Goal: Information Seeking & Learning: Compare options

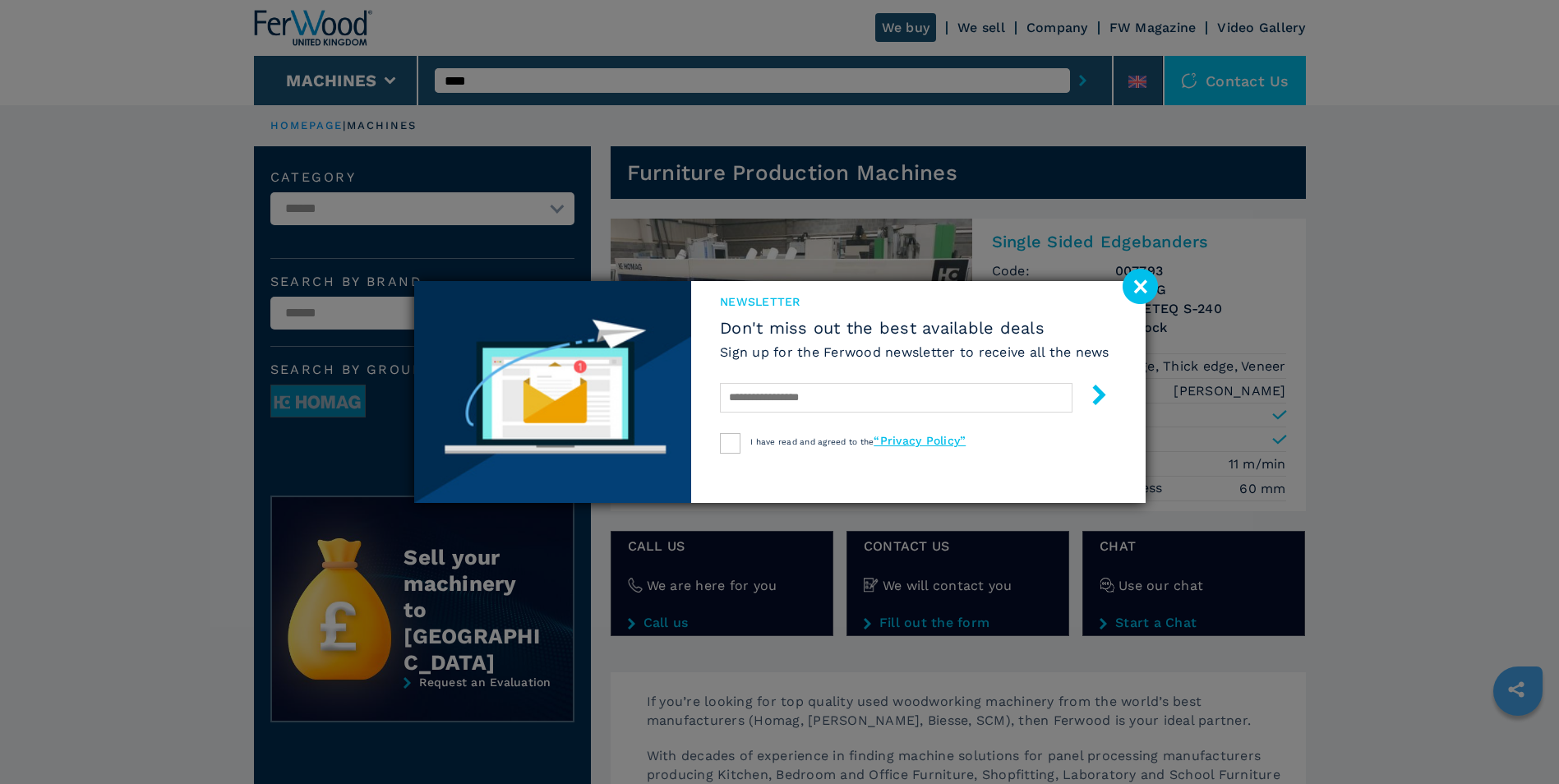
click at [1132, 290] on image at bounding box center [1140, 286] width 36 height 36
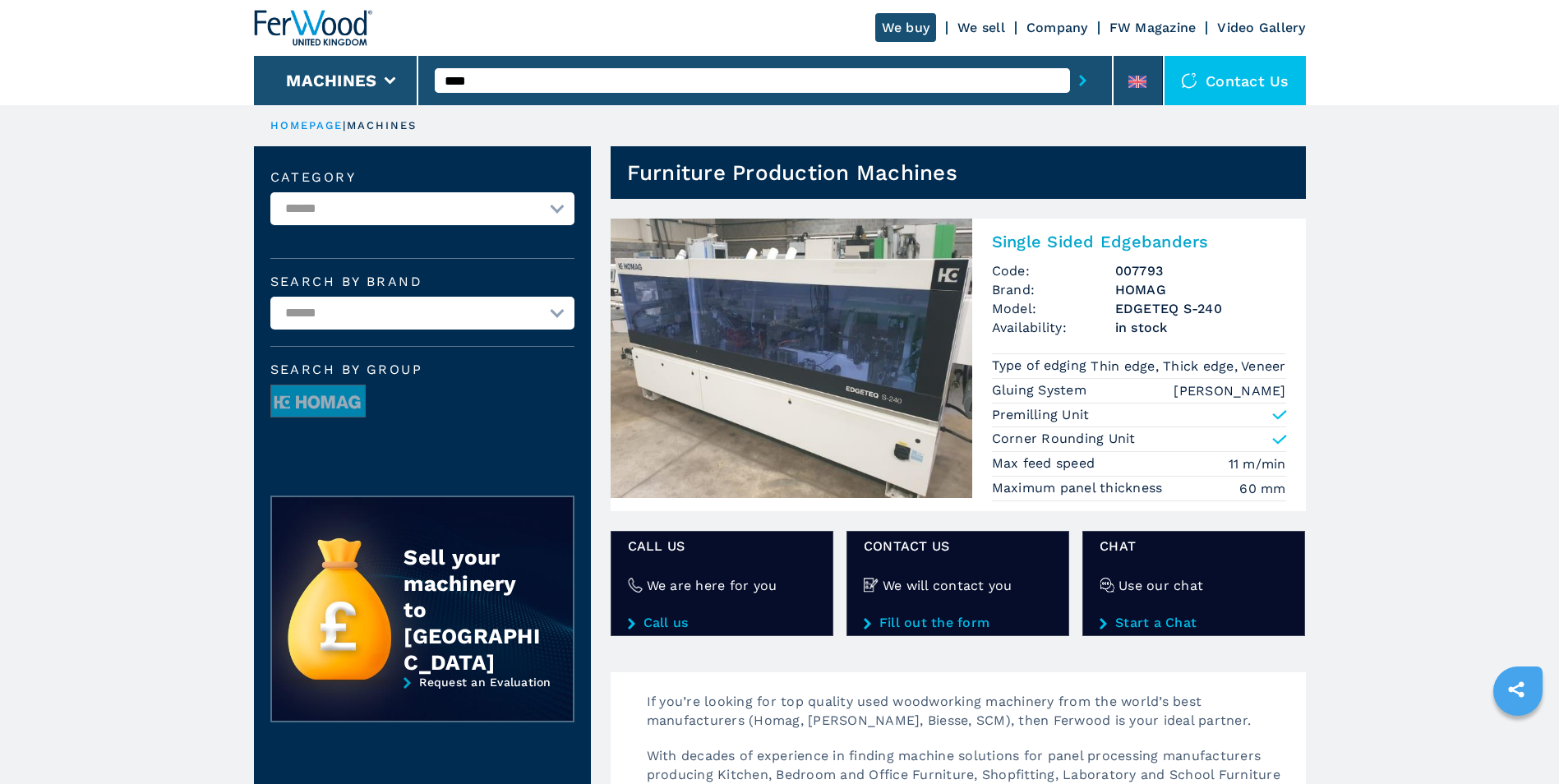
click at [1019, 243] on h2 "Single Sided Edgebanders" at bounding box center [1139, 241] width 294 height 19
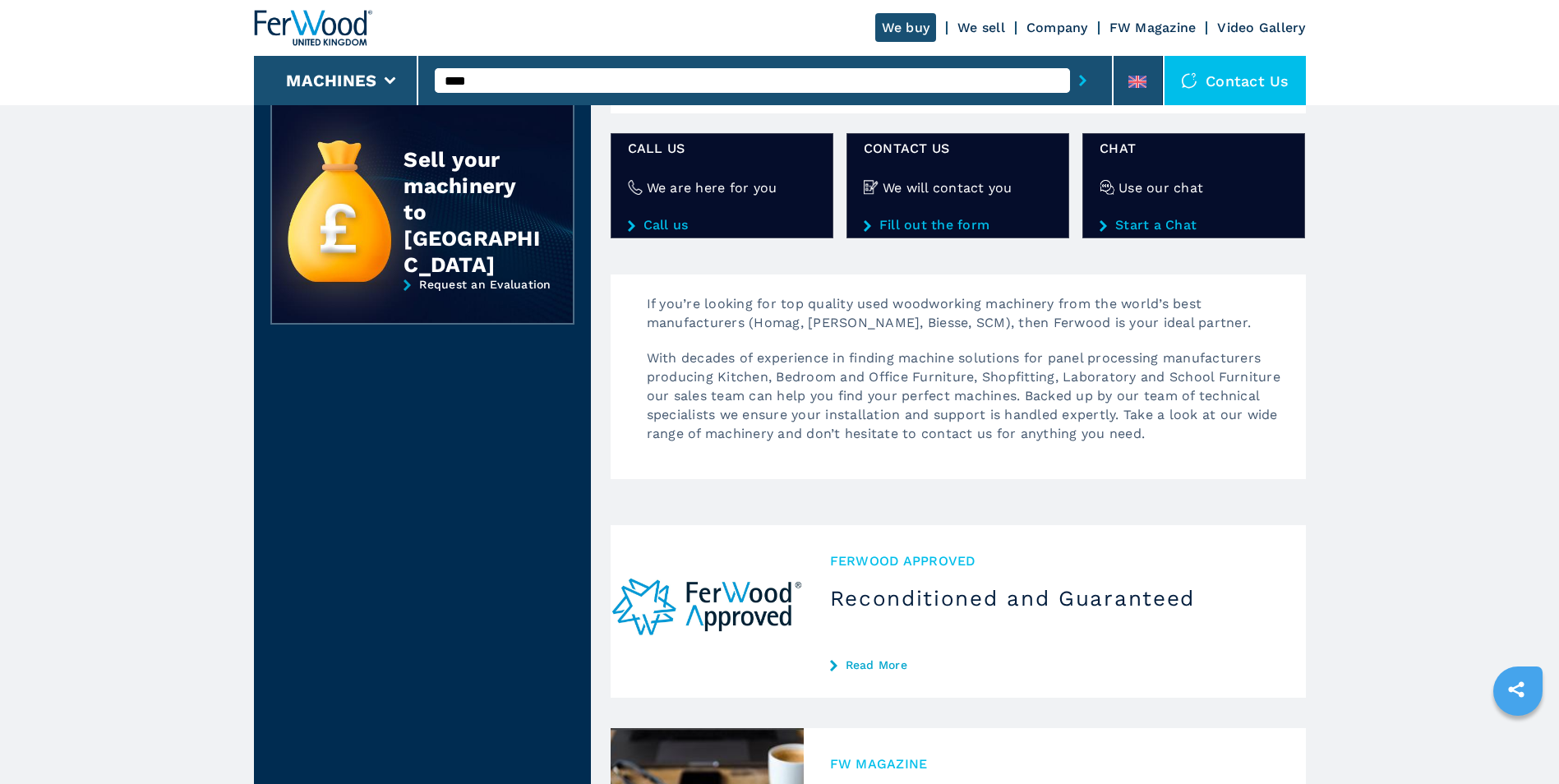
scroll to position [411, 0]
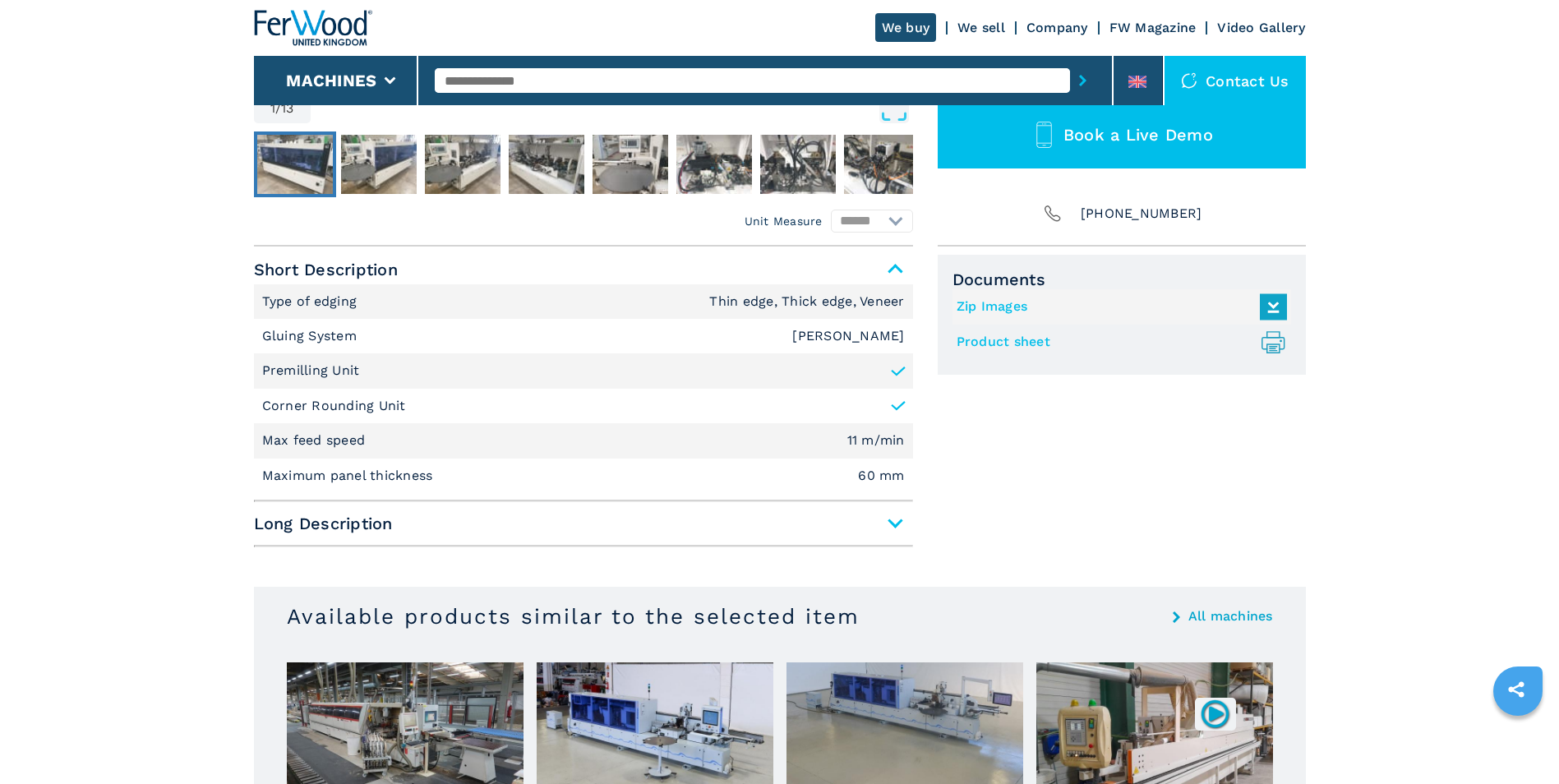
scroll to position [560, 0]
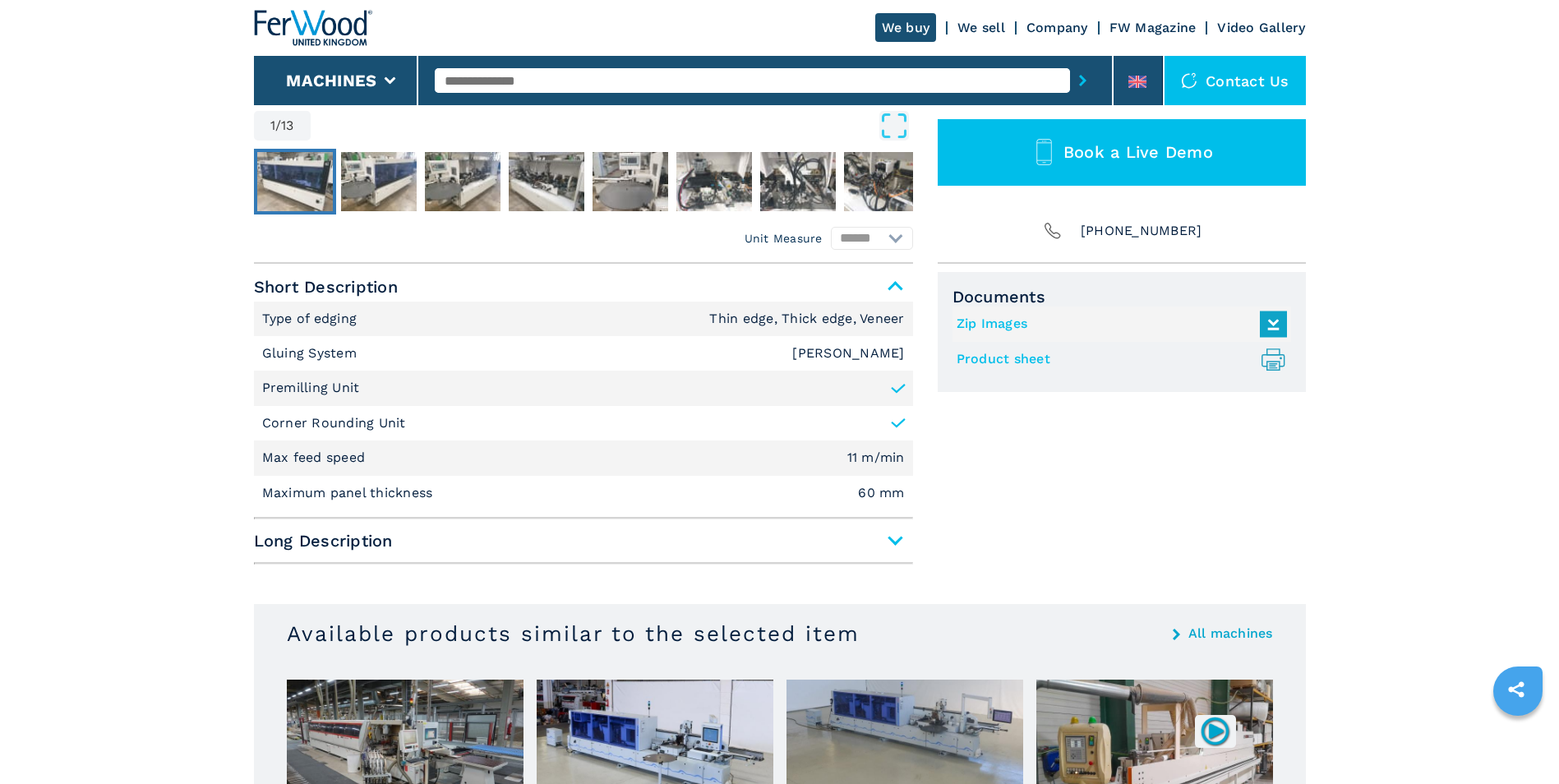
click at [1011, 358] on link "Product sheet .prefix__st0{stroke-linecap:round;stroke-linejoin:round}.prefix__…" at bounding box center [1117, 359] width 322 height 27
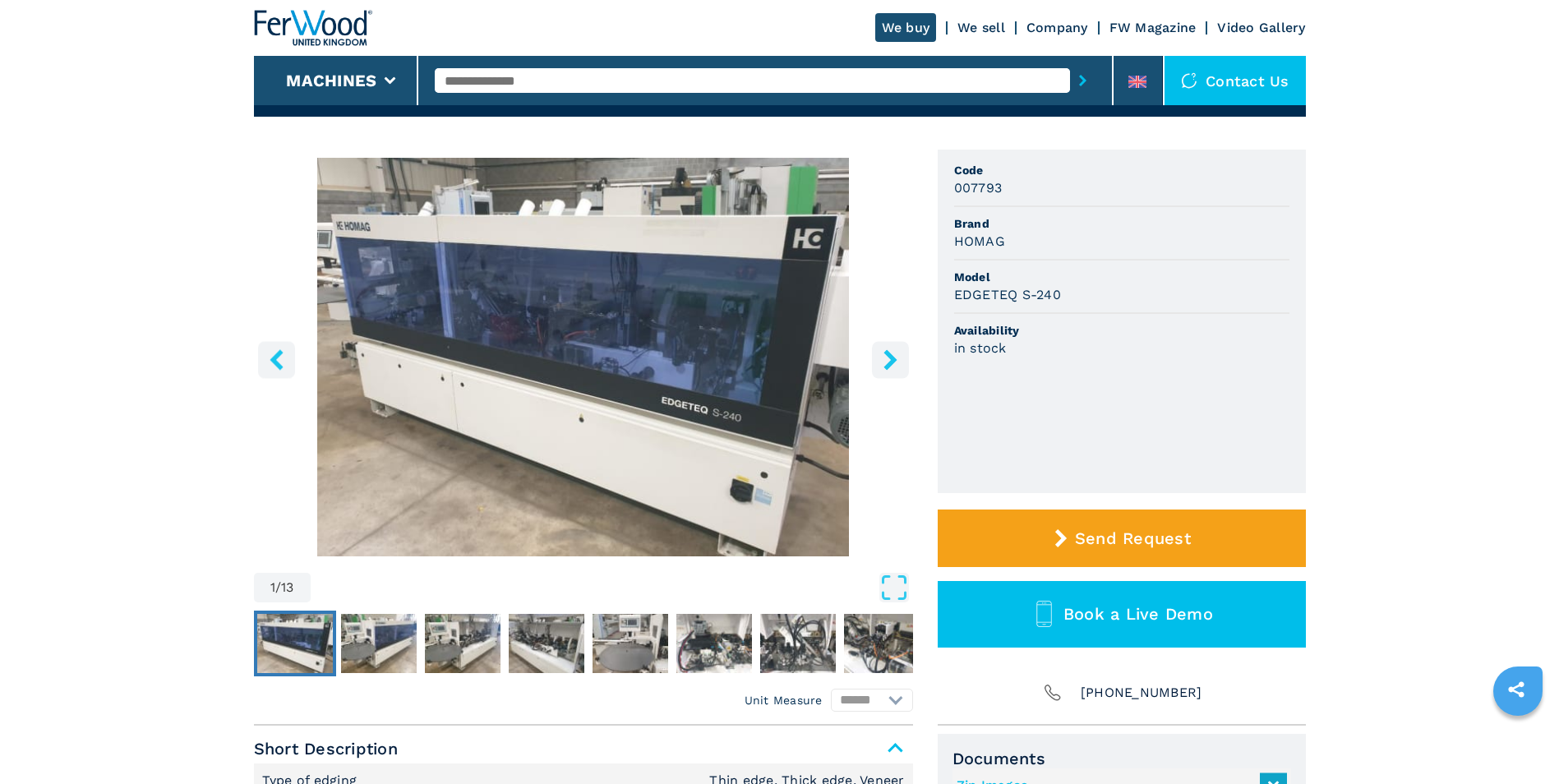
scroll to position [67, 0]
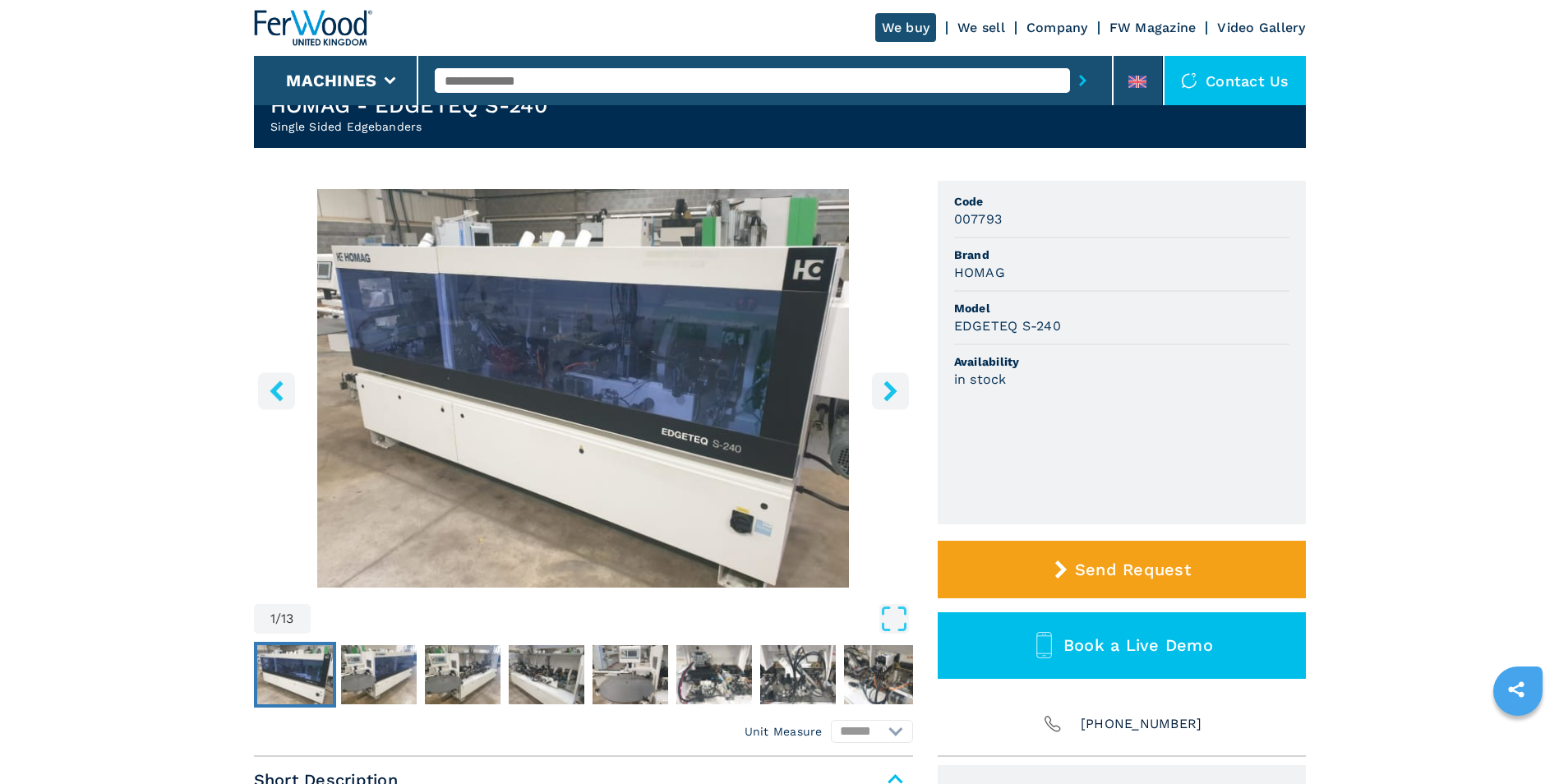
click at [888, 389] on icon "right-button" at bounding box center [890, 391] width 14 height 20
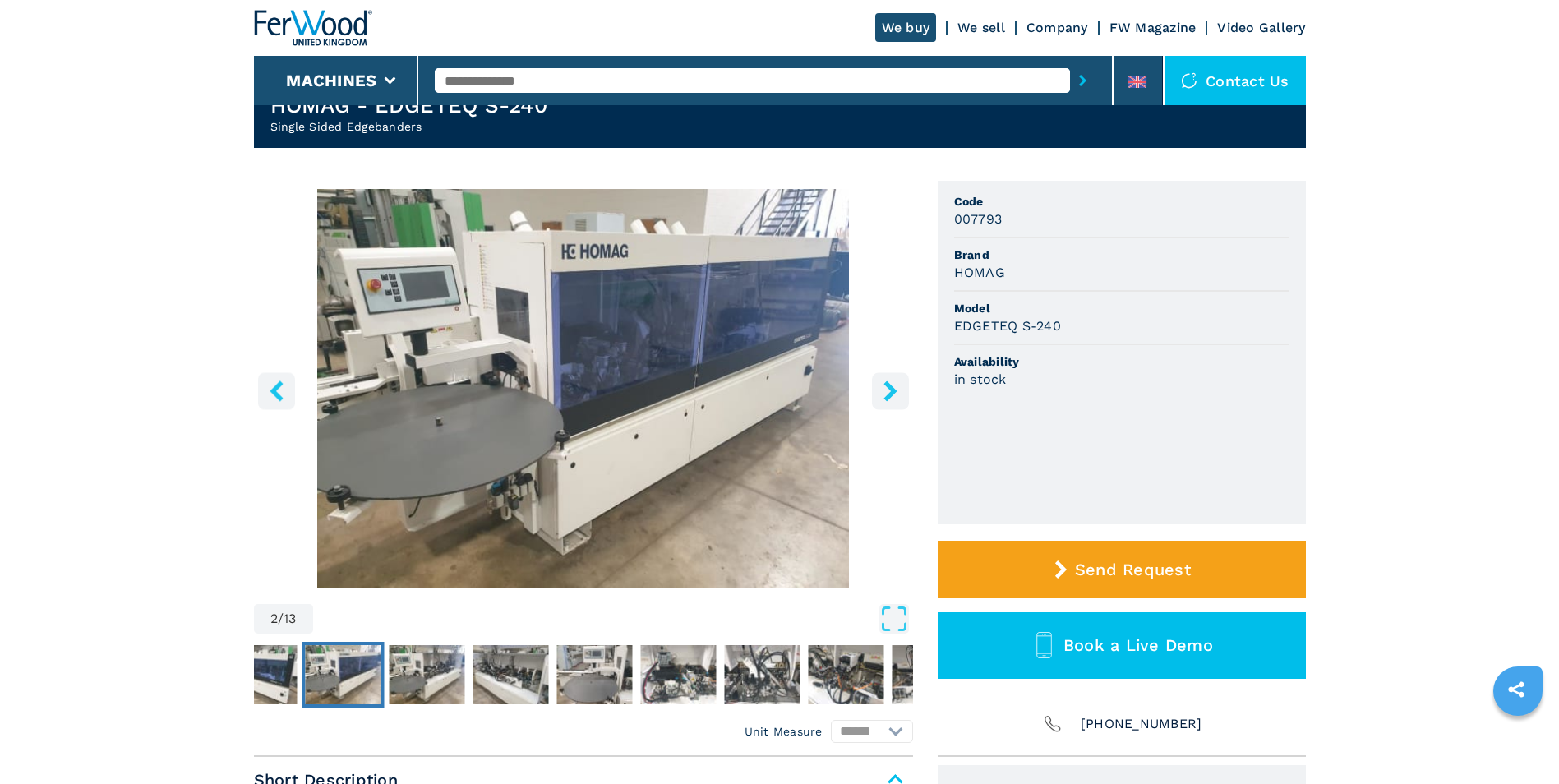
click at [888, 389] on icon "right-button" at bounding box center [890, 391] width 14 height 20
click at [894, 389] on icon "right-button" at bounding box center [890, 391] width 14 height 20
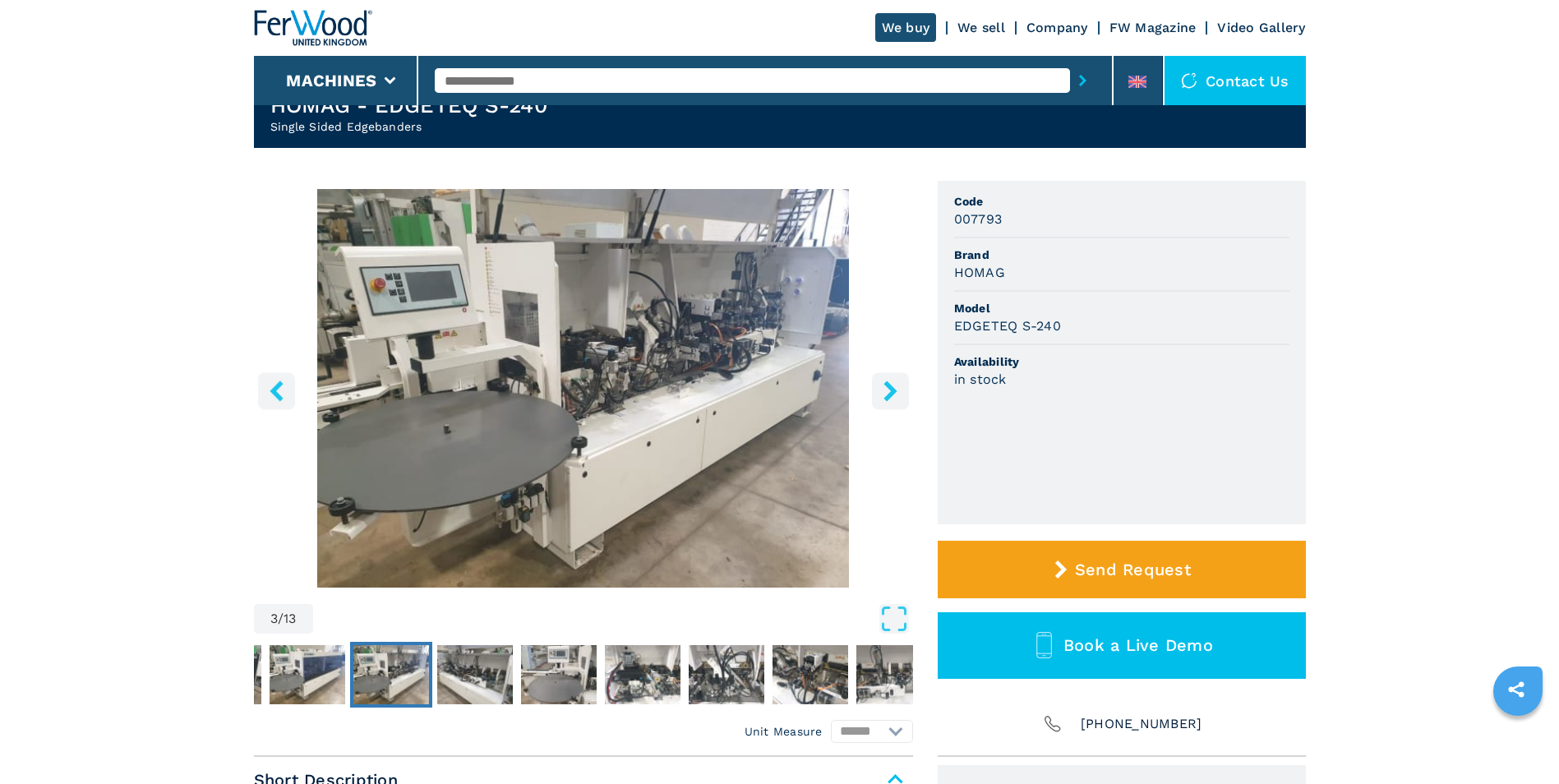
click at [894, 389] on icon "right-button" at bounding box center [890, 391] width 14 height 20
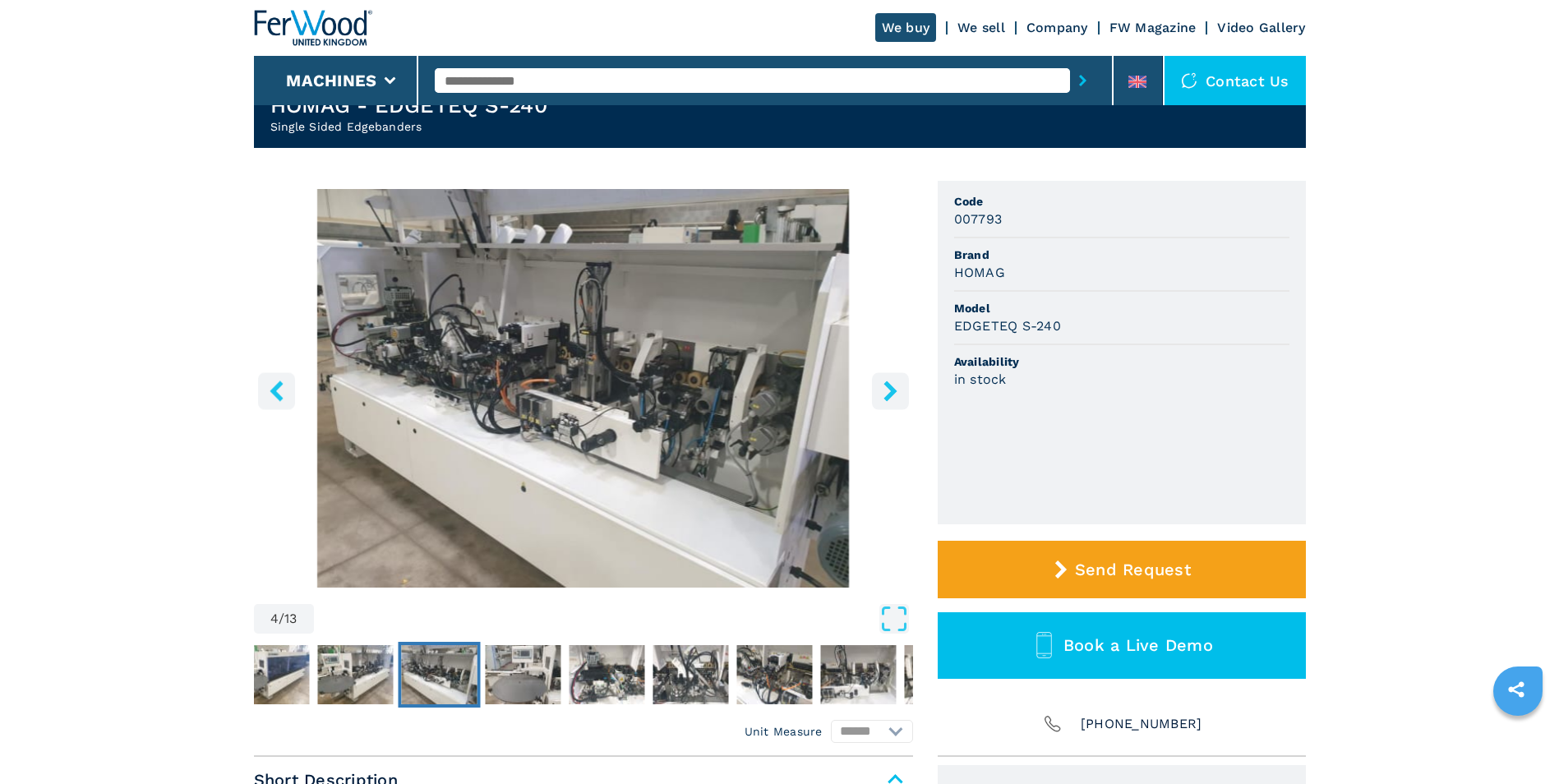
click at [894, 389] on icon "right-button" at bounding box center [890, 391] width 14 height 20
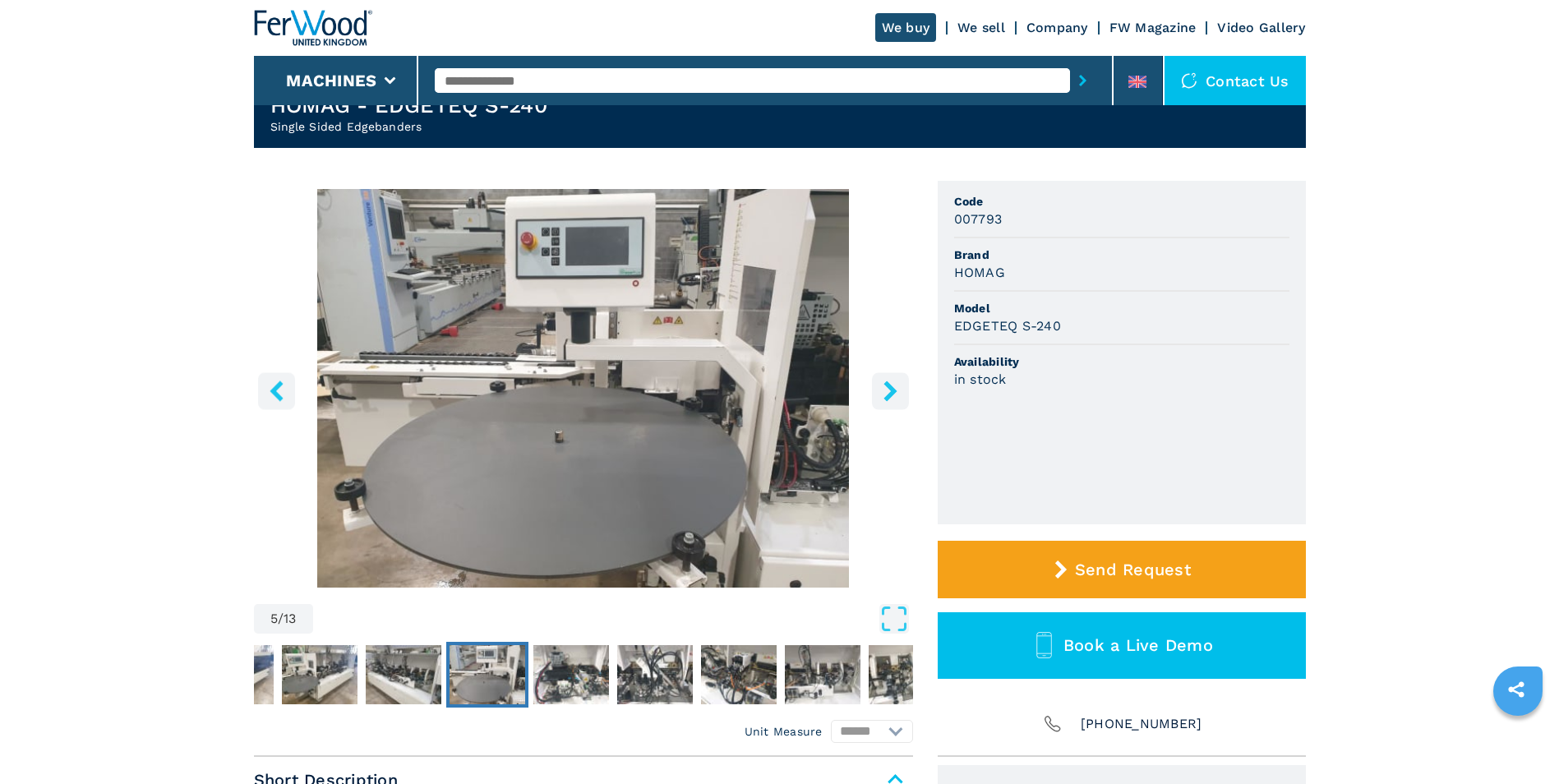
click at [894, 389] on icon "right-button" at bounding box center [890, 391] width 14 height 20
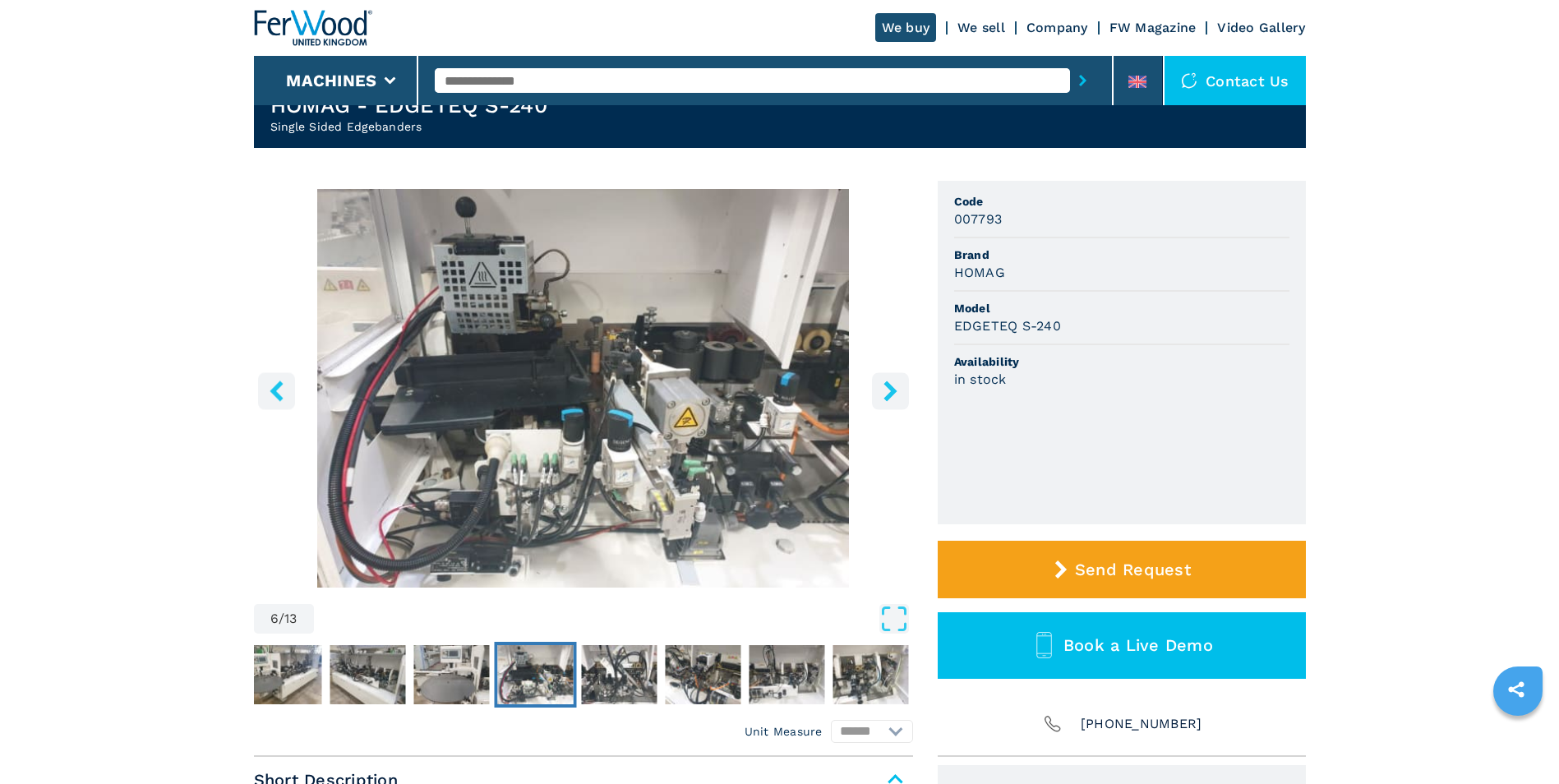
click at [894, 389] on icon "right-button" at bounding box center [890, 391] width 14 height 20
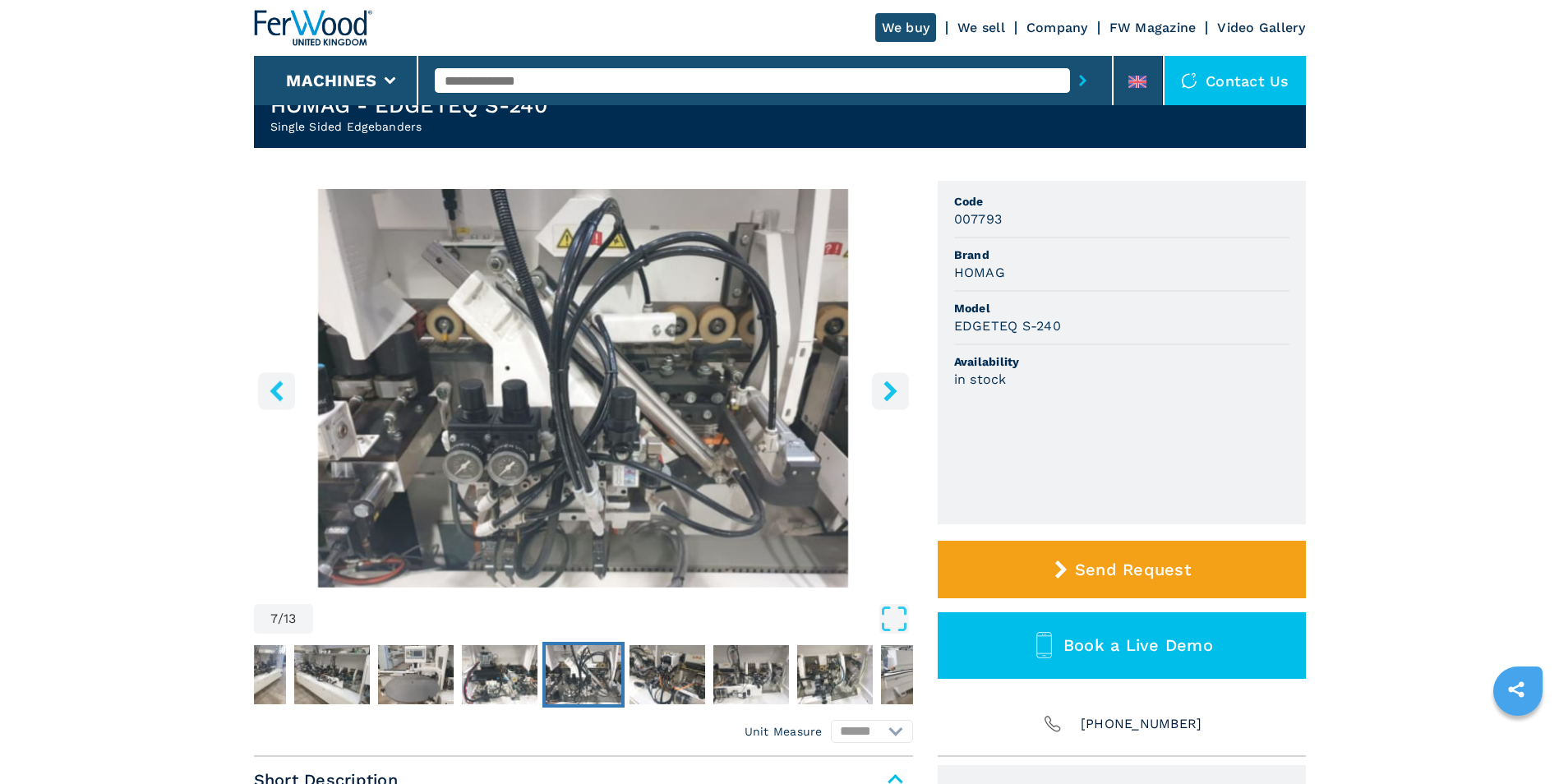
click at [894, 389] on icon "right-button" at bounding box center [890, 391] width 14 height 20
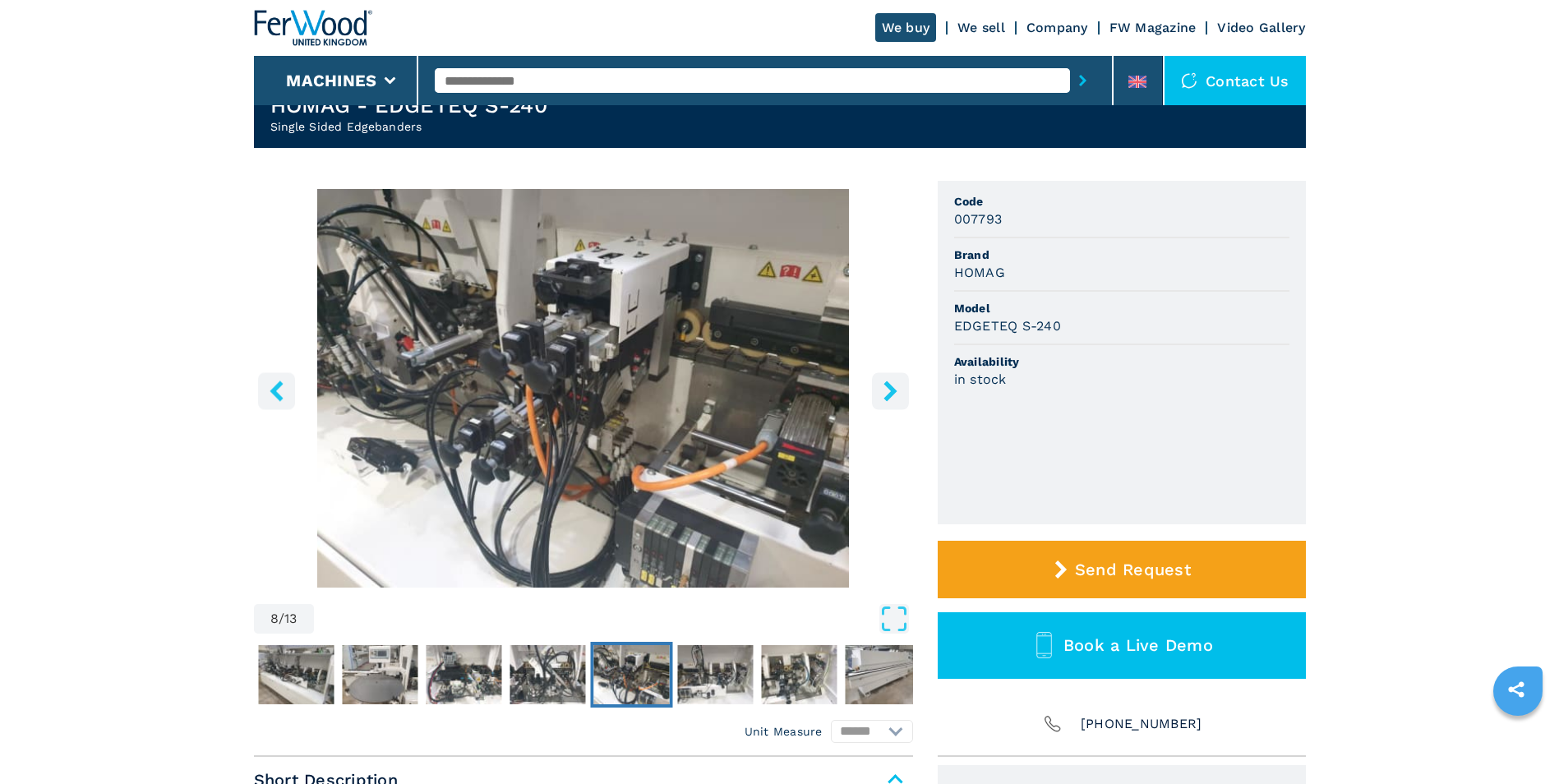
click at [894, 389] on icon "right-button" at bounding box center [890, 391] width 14 height 20
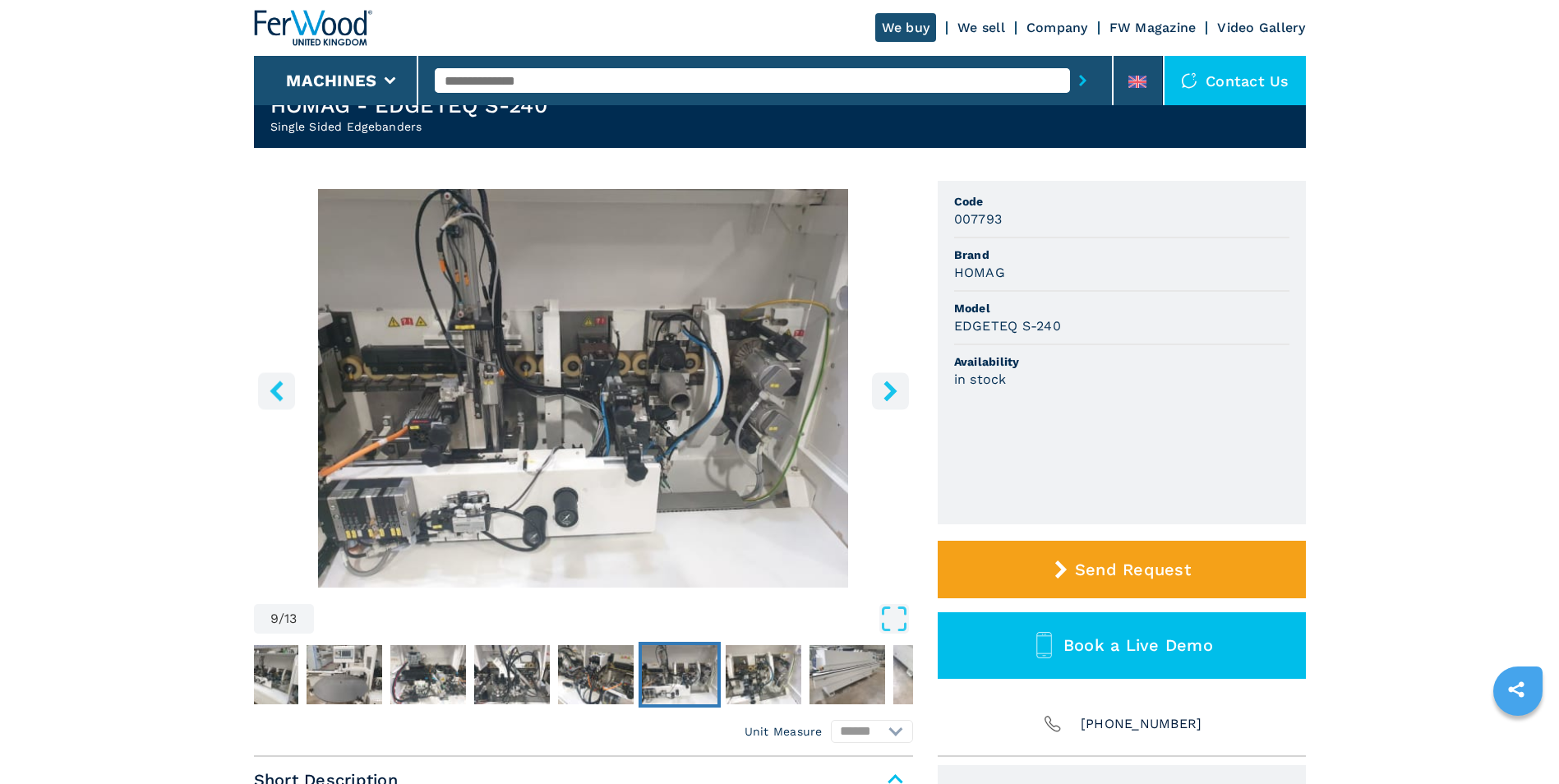
click at [894, 389] on icon "right-button" at bounding box center [890, 391] width 14 height 20
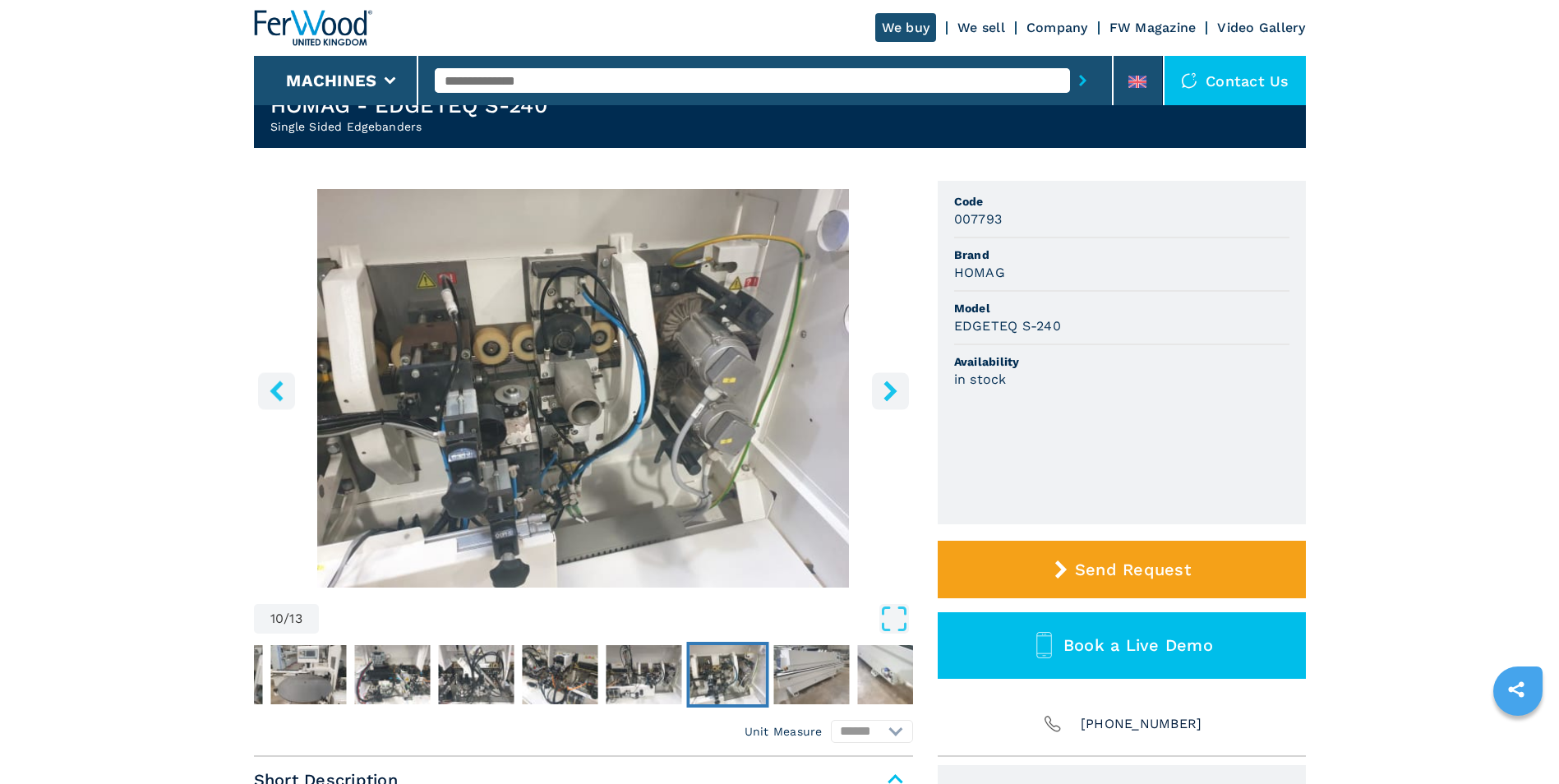
click at [894, 389] on icon "right-button" at bounding box center [890, 391] width 14 height 20
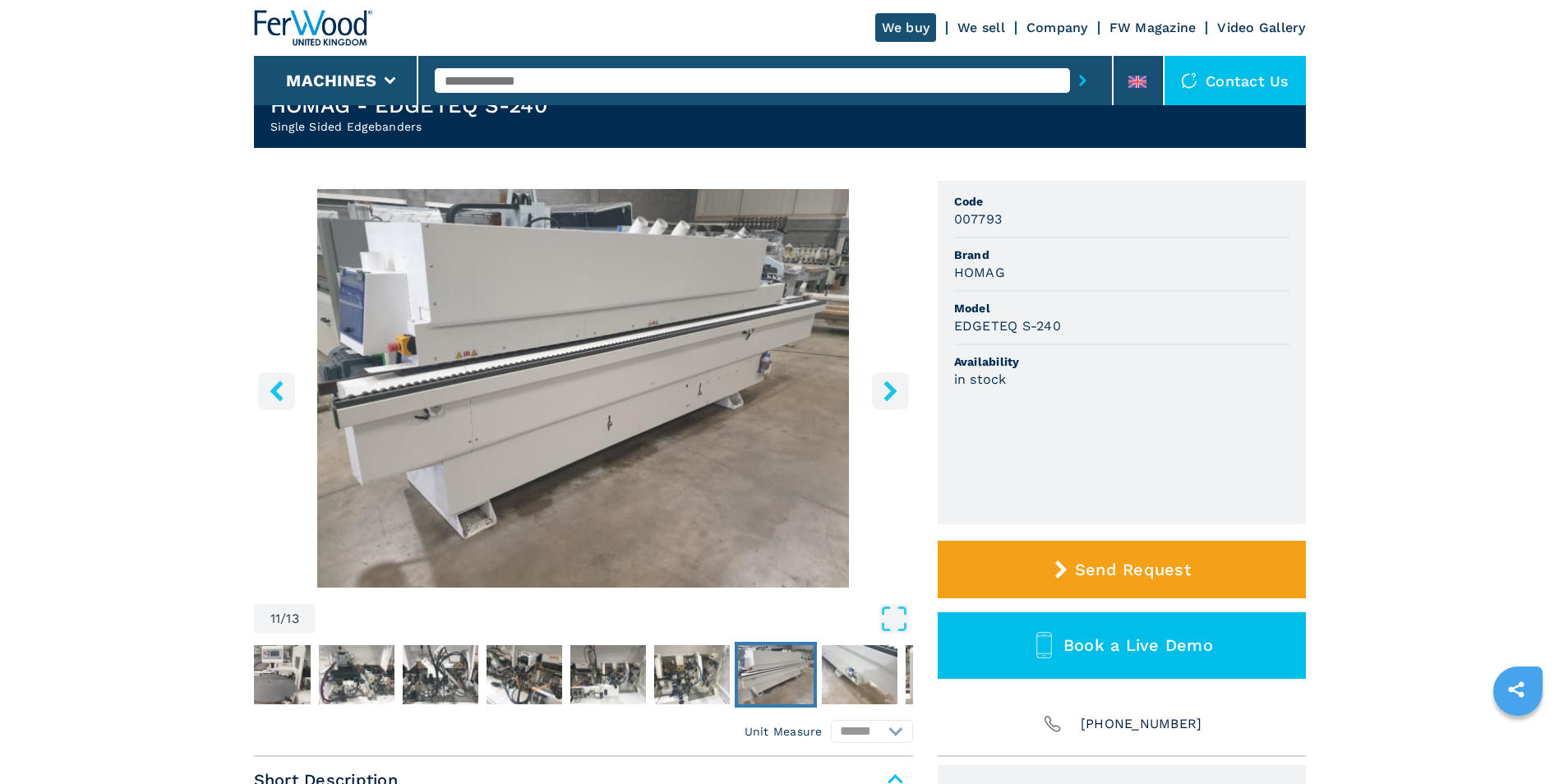
click at [894, 389] on icon "right-button" at bounding box center [890, 391] width 14 height 20
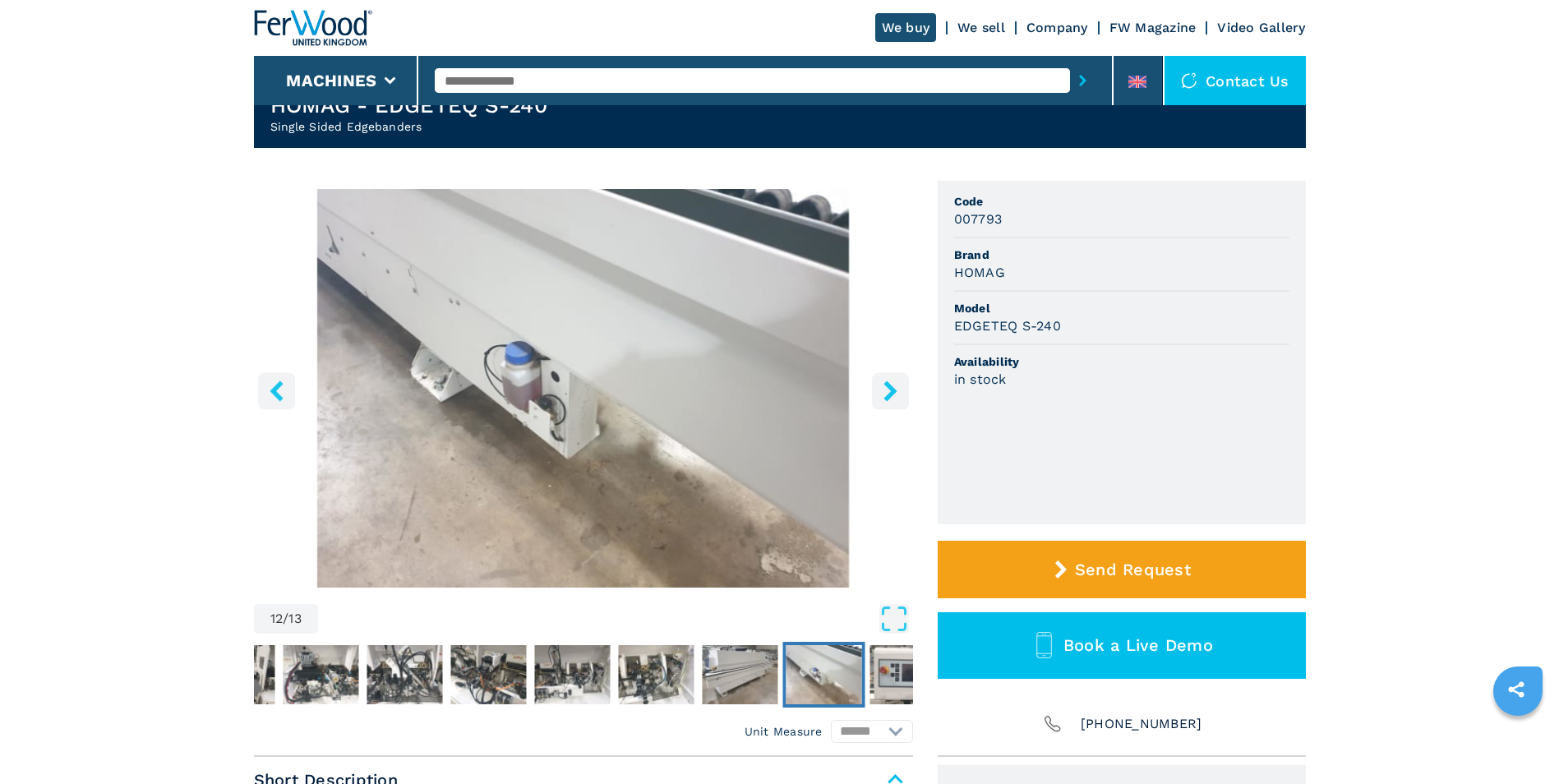
click at [894, 389] on icon "right-button" at bounding box center [890, 391] width 14 height 20
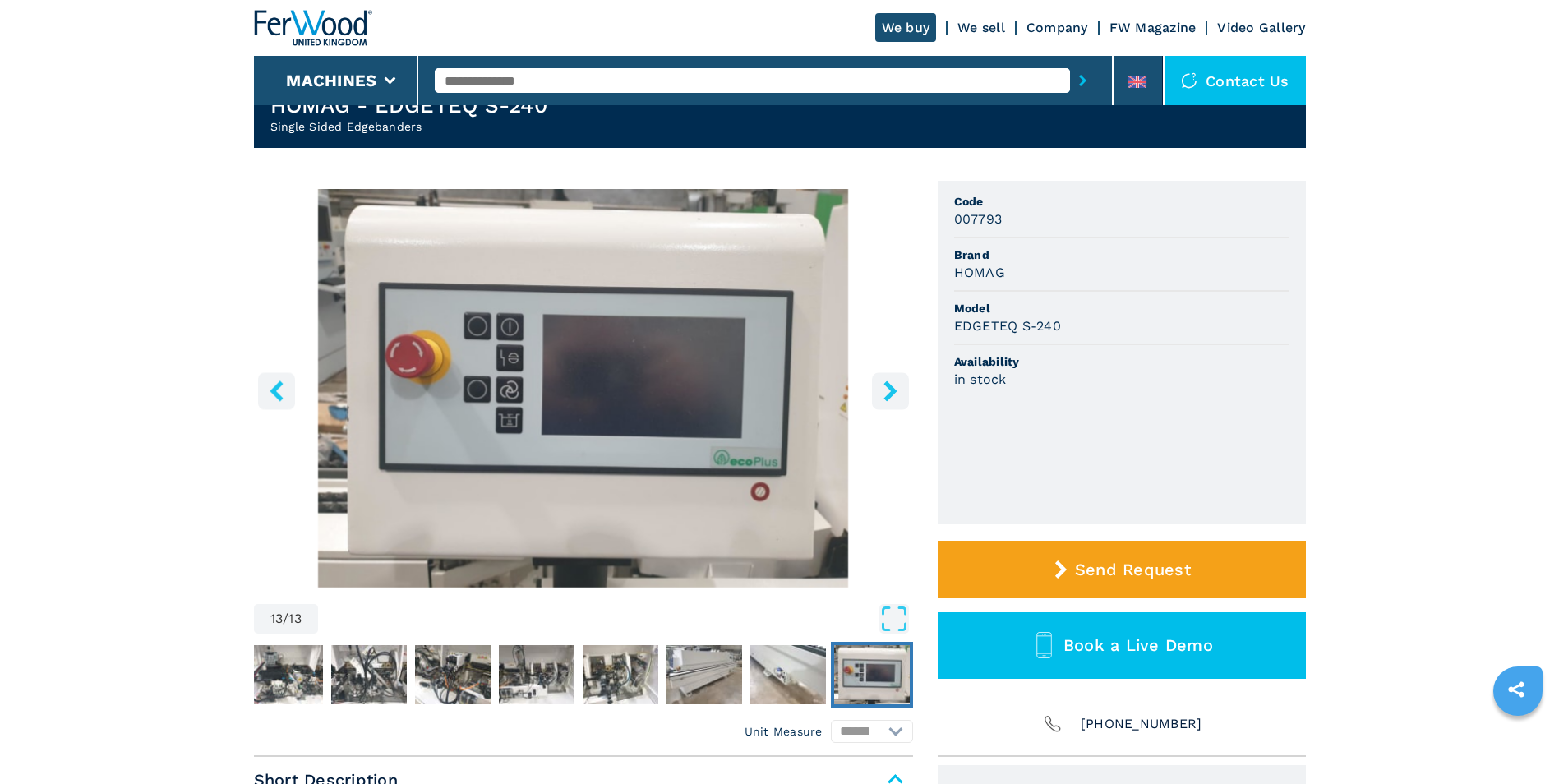
click at [894, 389] on icon "right-button" at bounding box center [890, 391] width 14 height 20
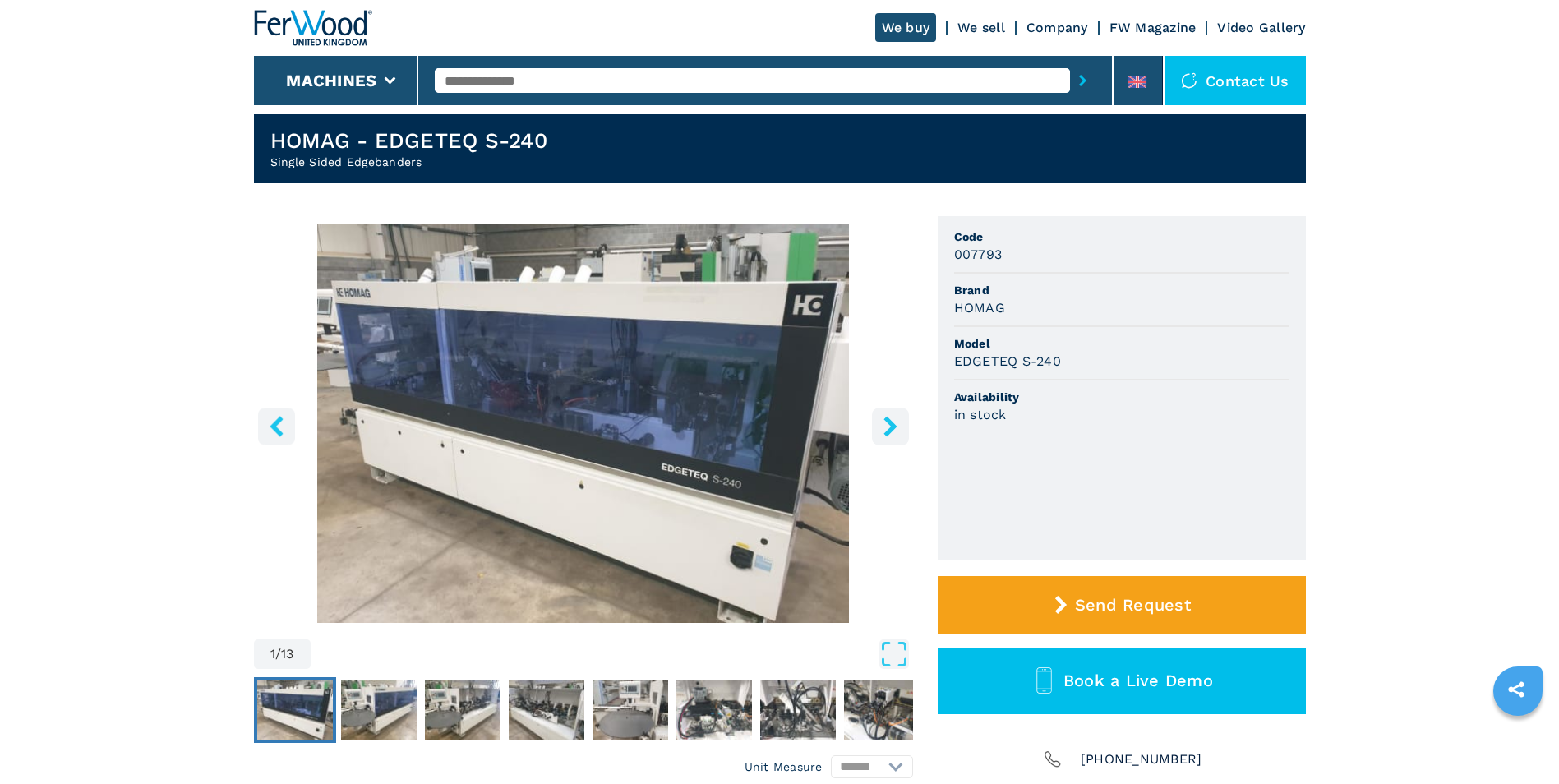
scroll to position [0, 0]
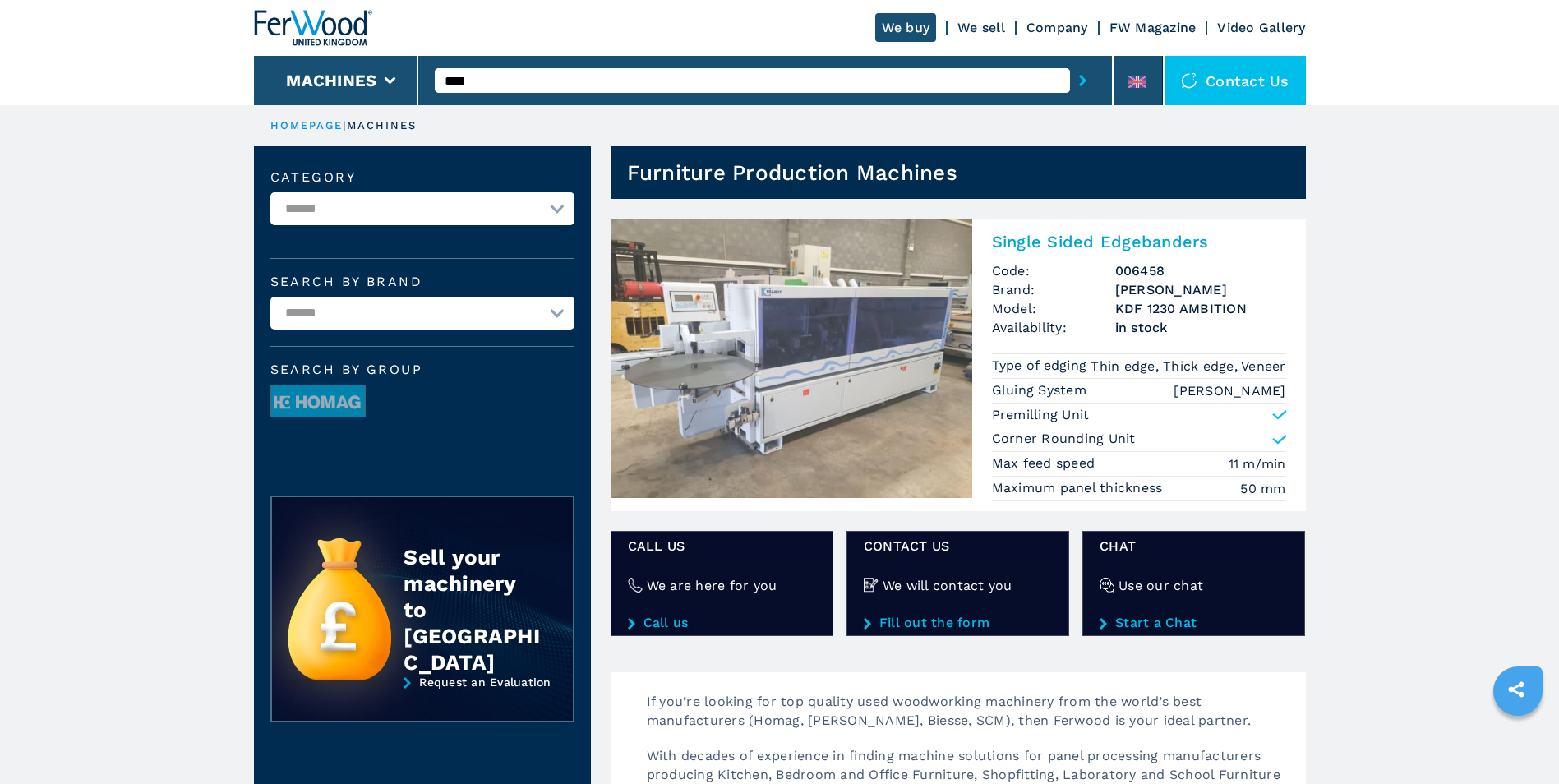
click at [791, 321] on img at bounding box center [791, 359] width 362 height 280
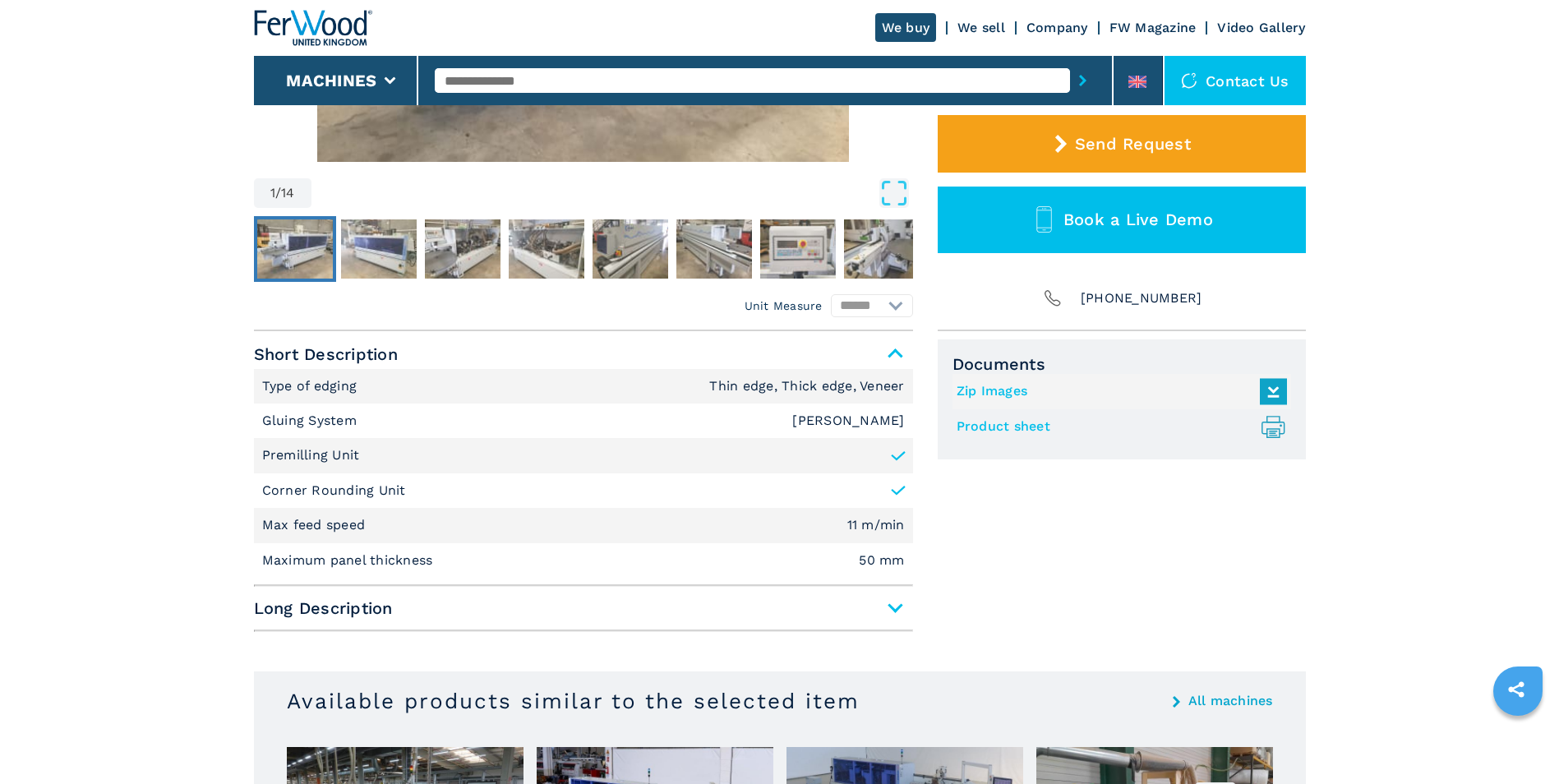
scroll to position [575, 0]
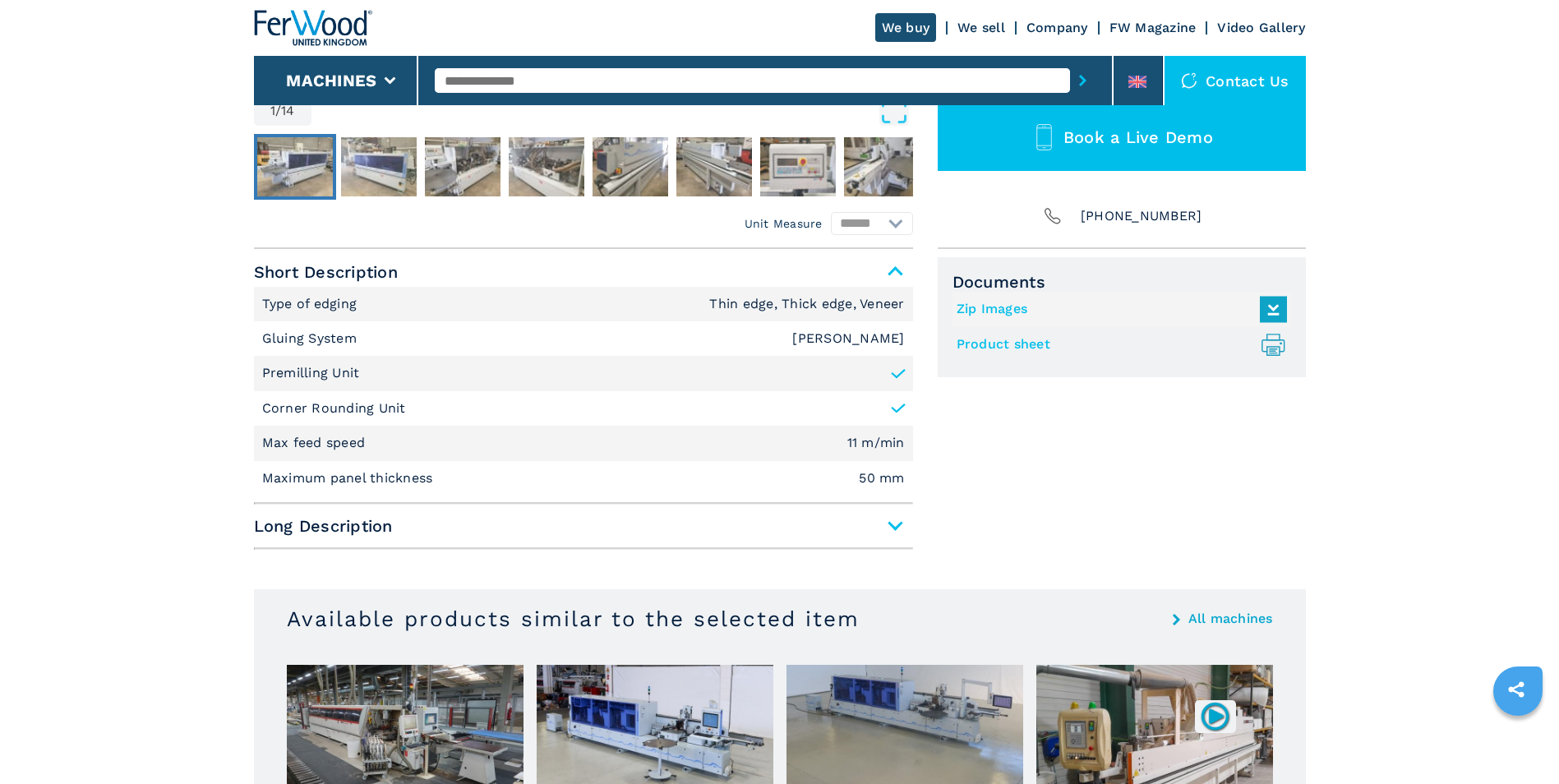
click at [1014, 346] on link "Product sheet .prefix__st0{stroke-linecap:round;stroke-linejoin:round}.prefix__…" at bounding box center [1117, 345] width 322 height 27
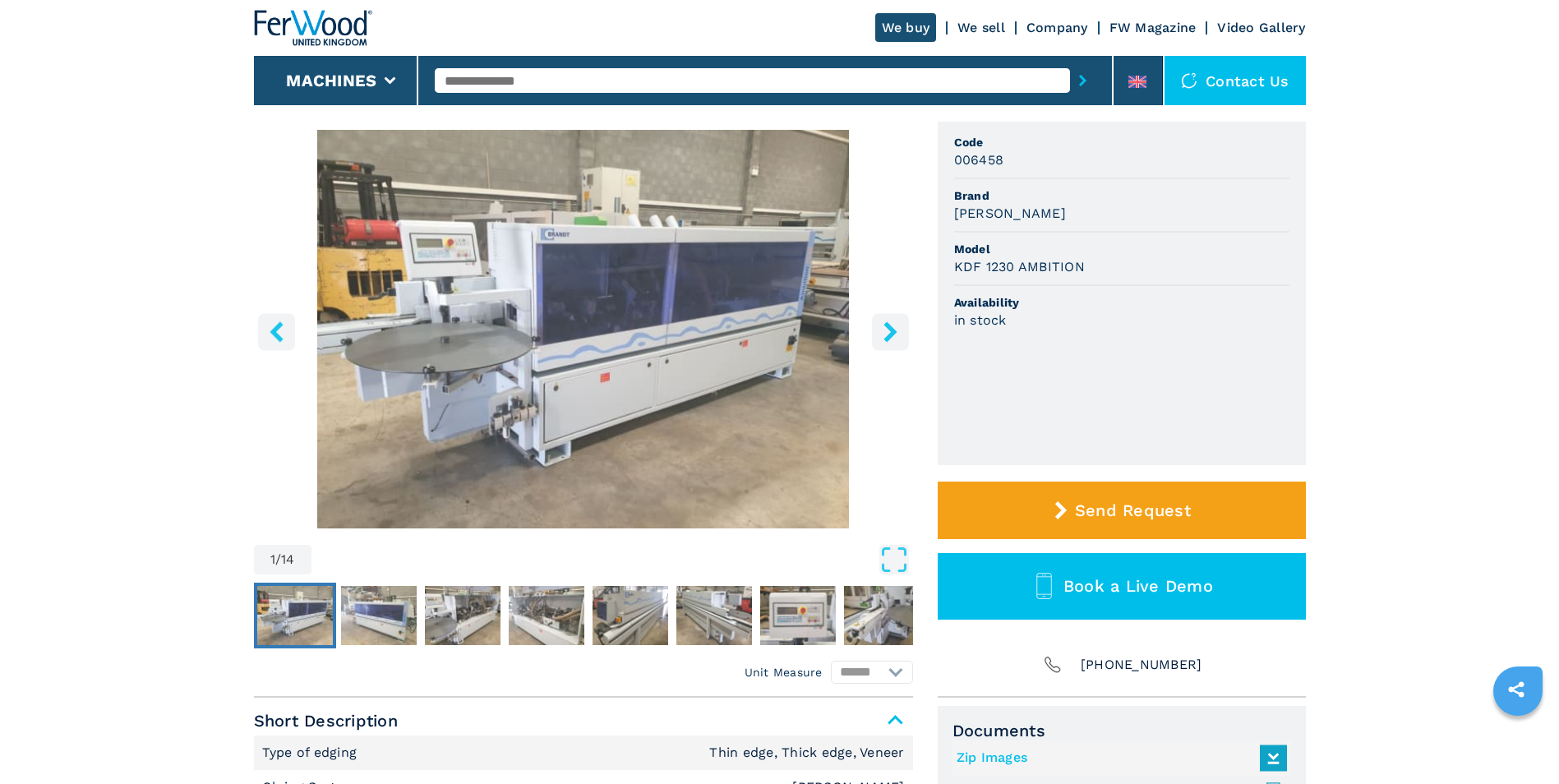
scroll to position [82, 0]
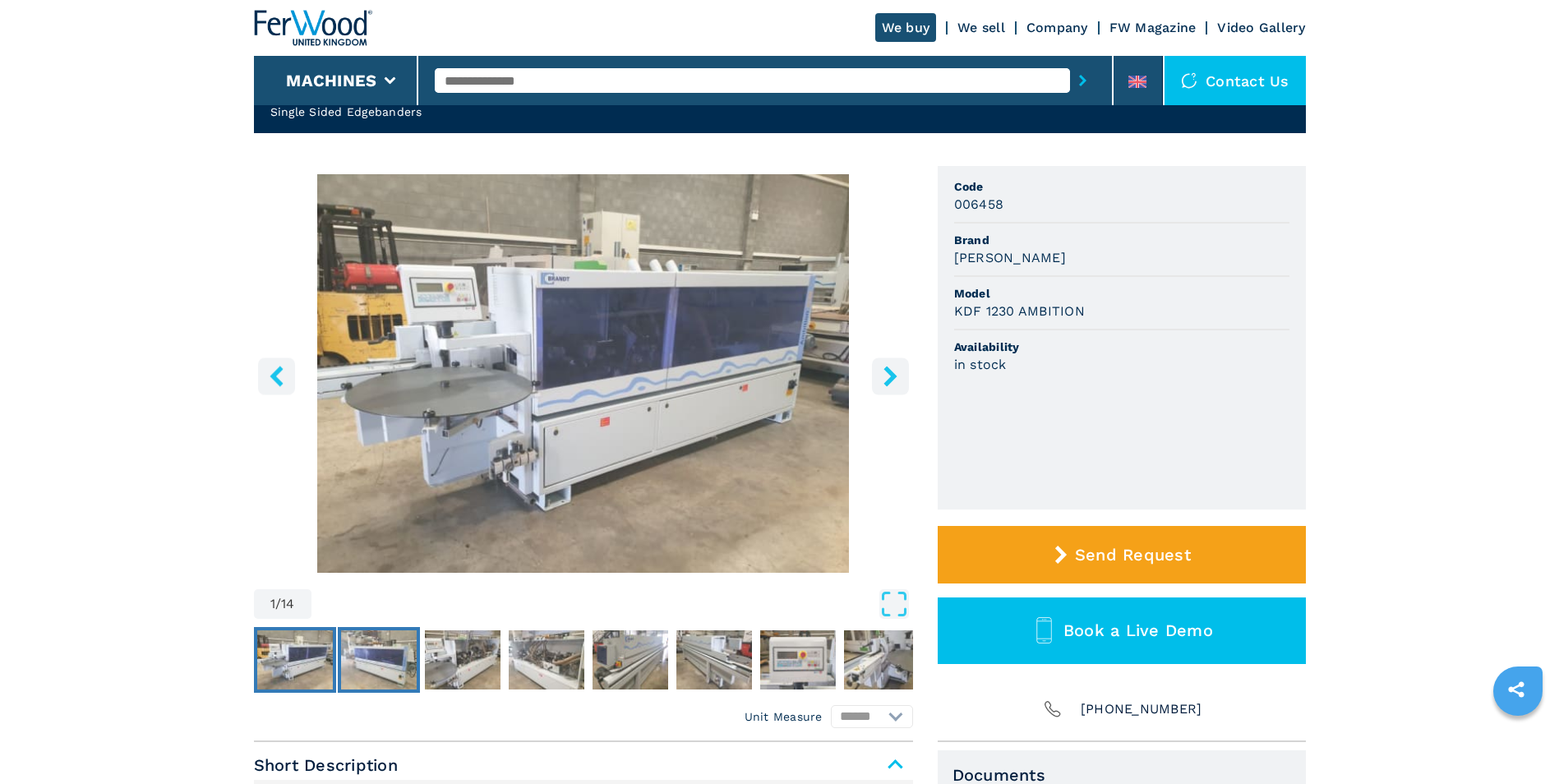
click at [361, 687] on img "Go to Slide 2" at bounding box center [378, 660] width 75 height 59
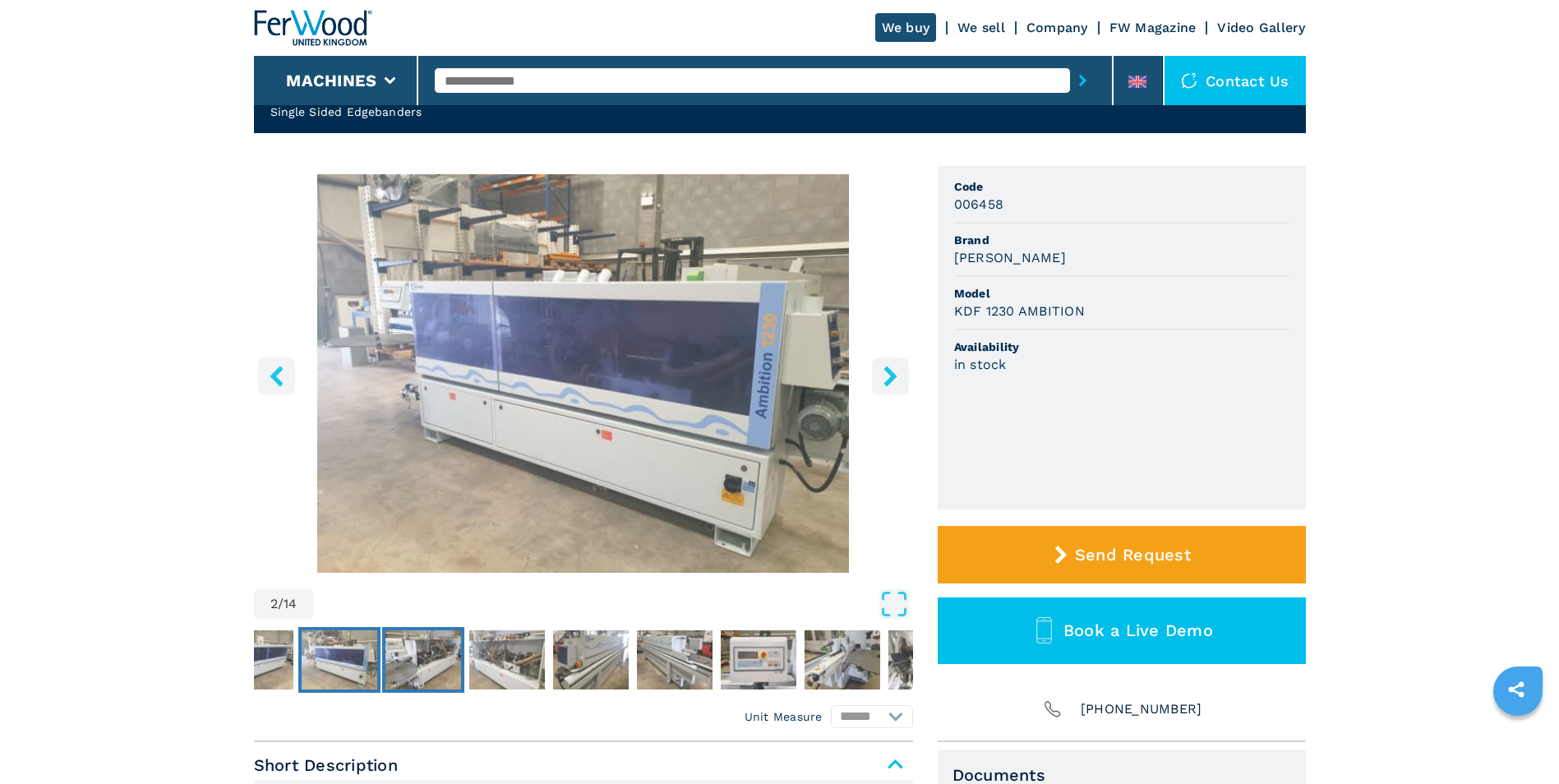
click at [456, 665] on img "Go to Slide 3" at bounding box center [423, 660] width 75 height 59
click at [429, 660] on img "Go to Slide 3" at bounding box center [423, 660] width 75 height 59
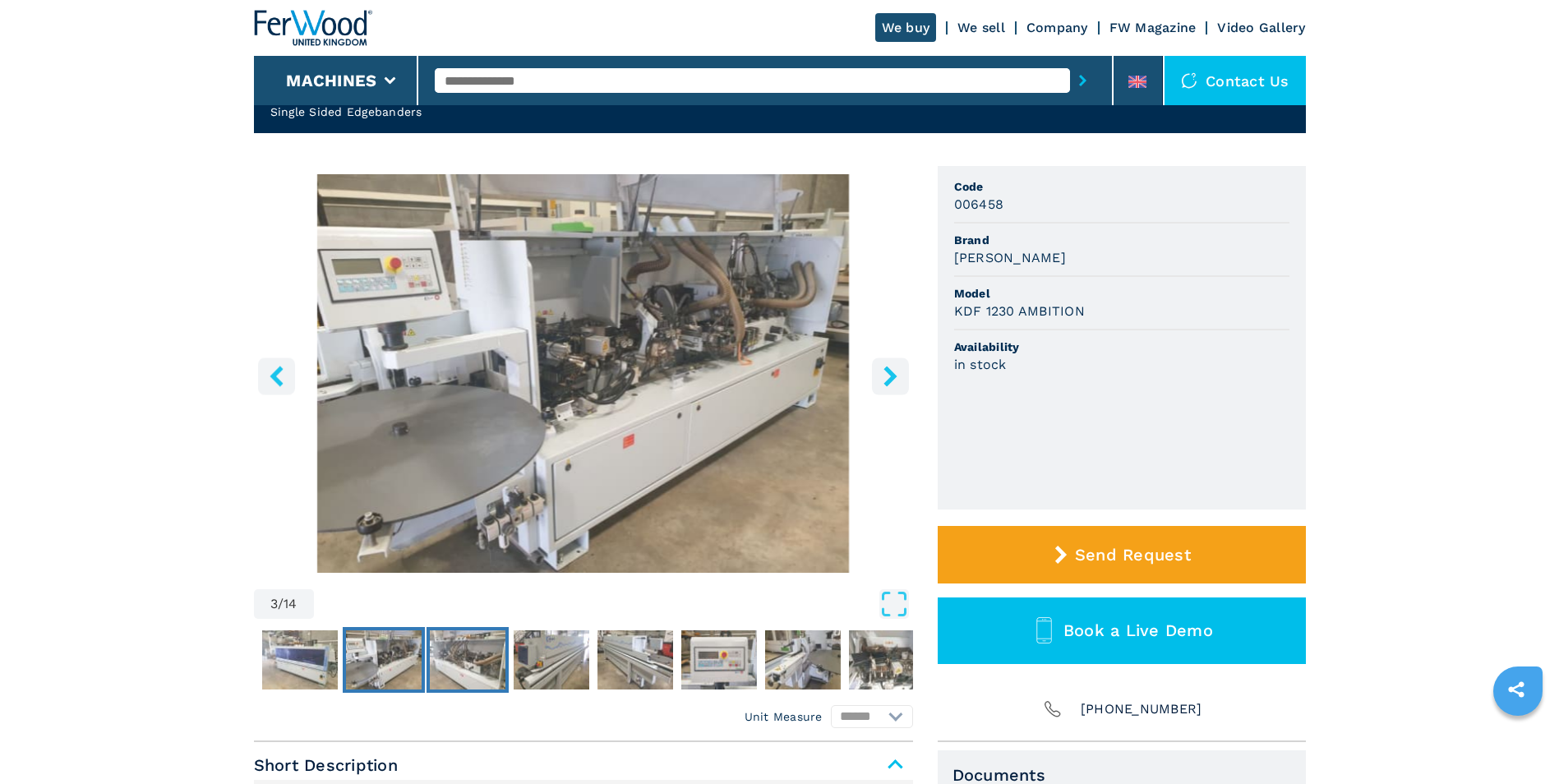
click at [463, 657] on img "Go to Slide 4" at bounding box center [467, 660] width 75 height 59
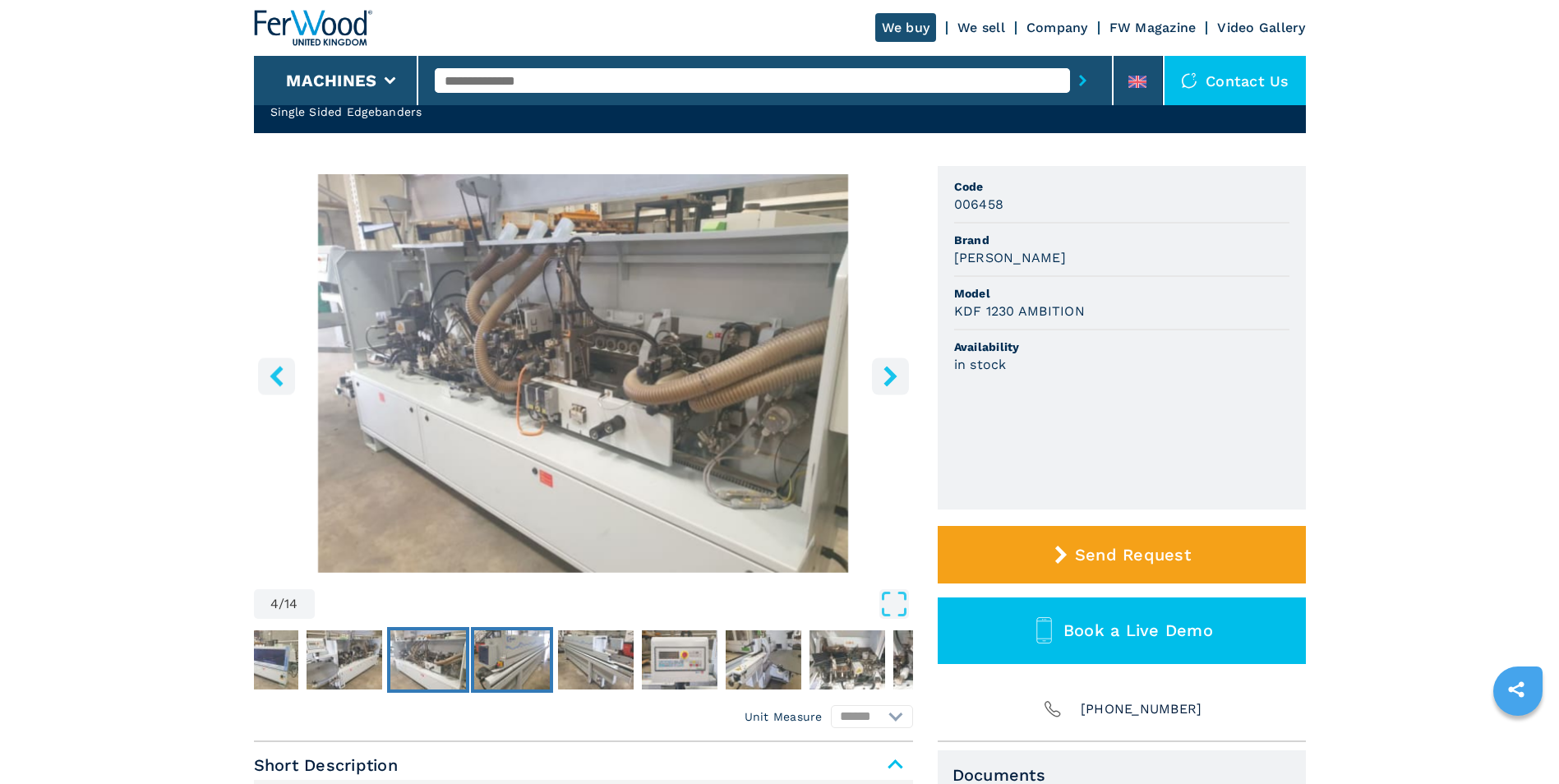
click at [498, 656] on img "Go to Slide 5" at bounding box center [511, 660] width 75 height 59
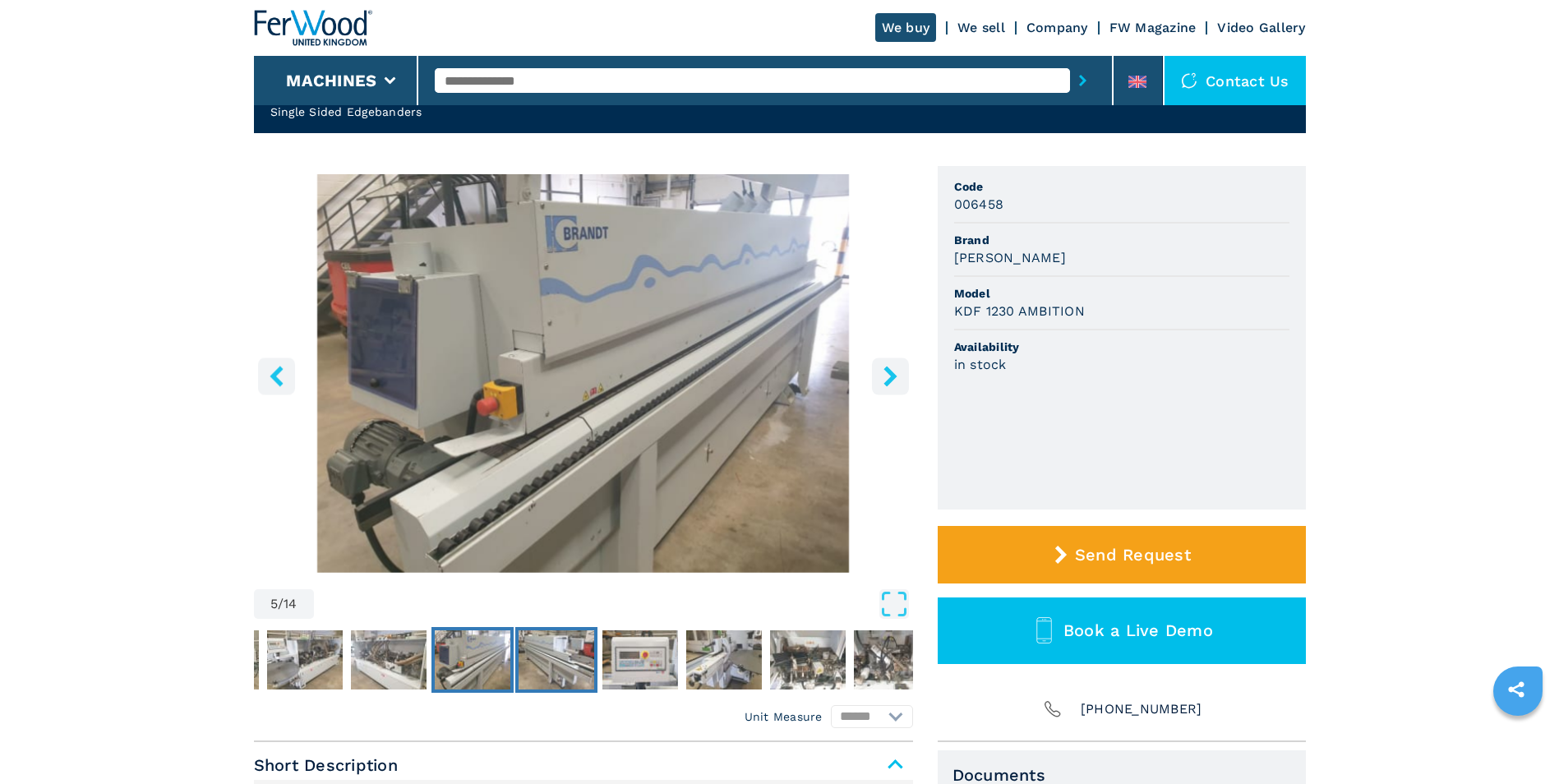
click at [555, 653] on img "Go to Slide 6" at bounding box center [556, 660] width 75 height 59
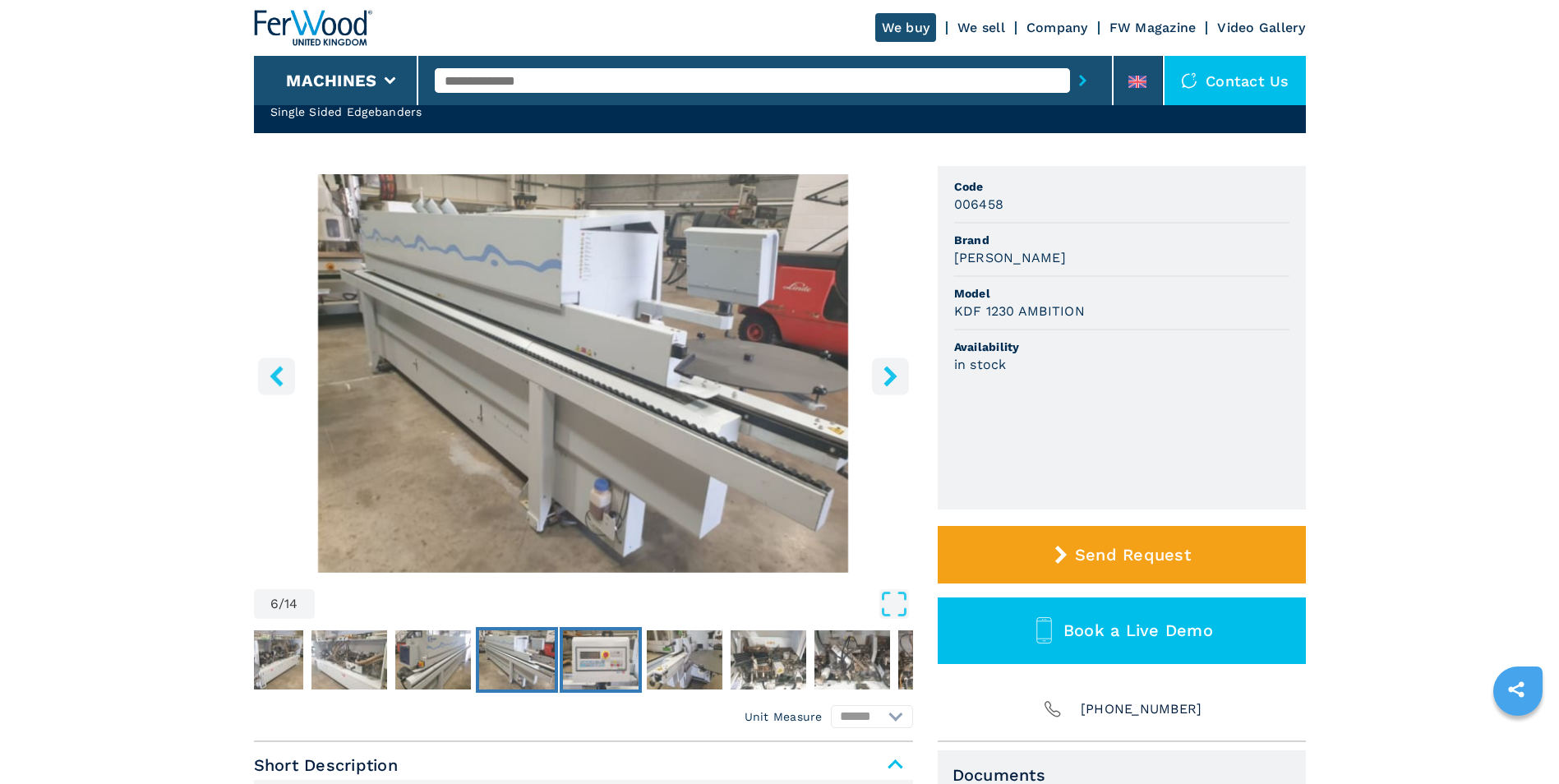
click at [583, 652] on img "Go to Slide 7" at bounding box center [600, 660] width 75 height 59
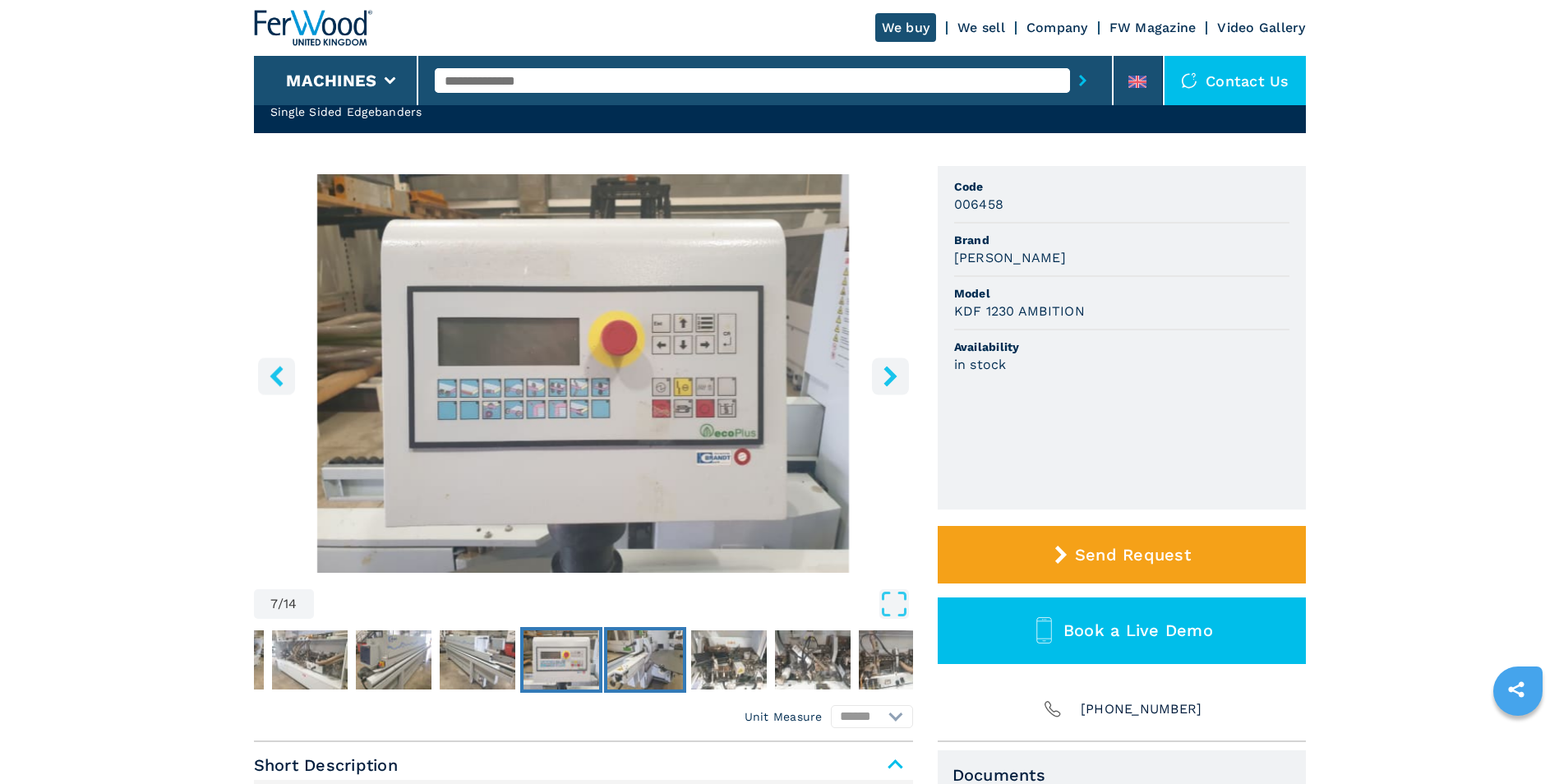
click at [652, 657] on img "Go to Slide 8" at bounding box center [644, 660] width 75 height 59
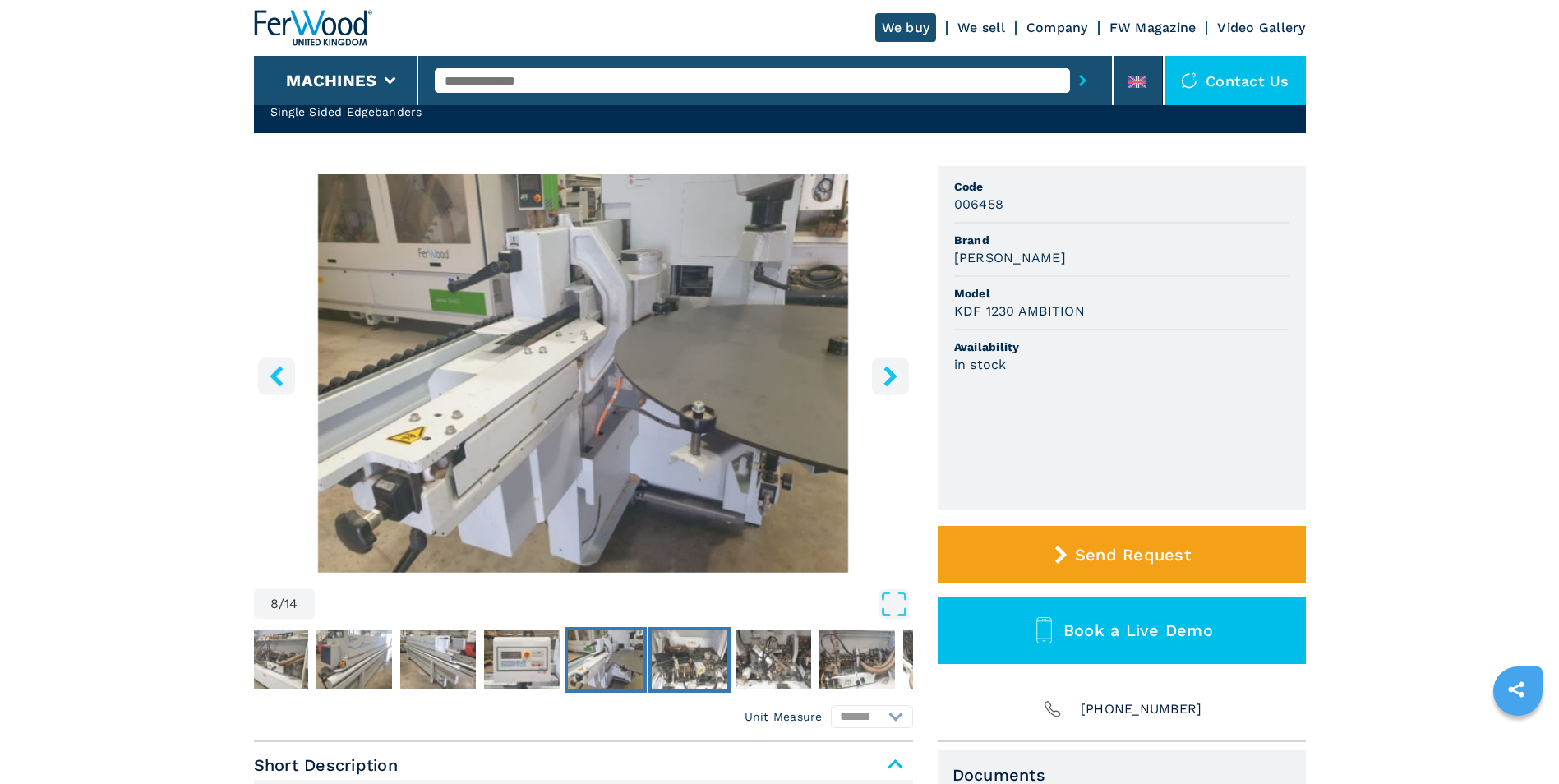
click at [701, 659] on img "Go to Slide 9" at bounding box center [689, 660] width 75 height 59
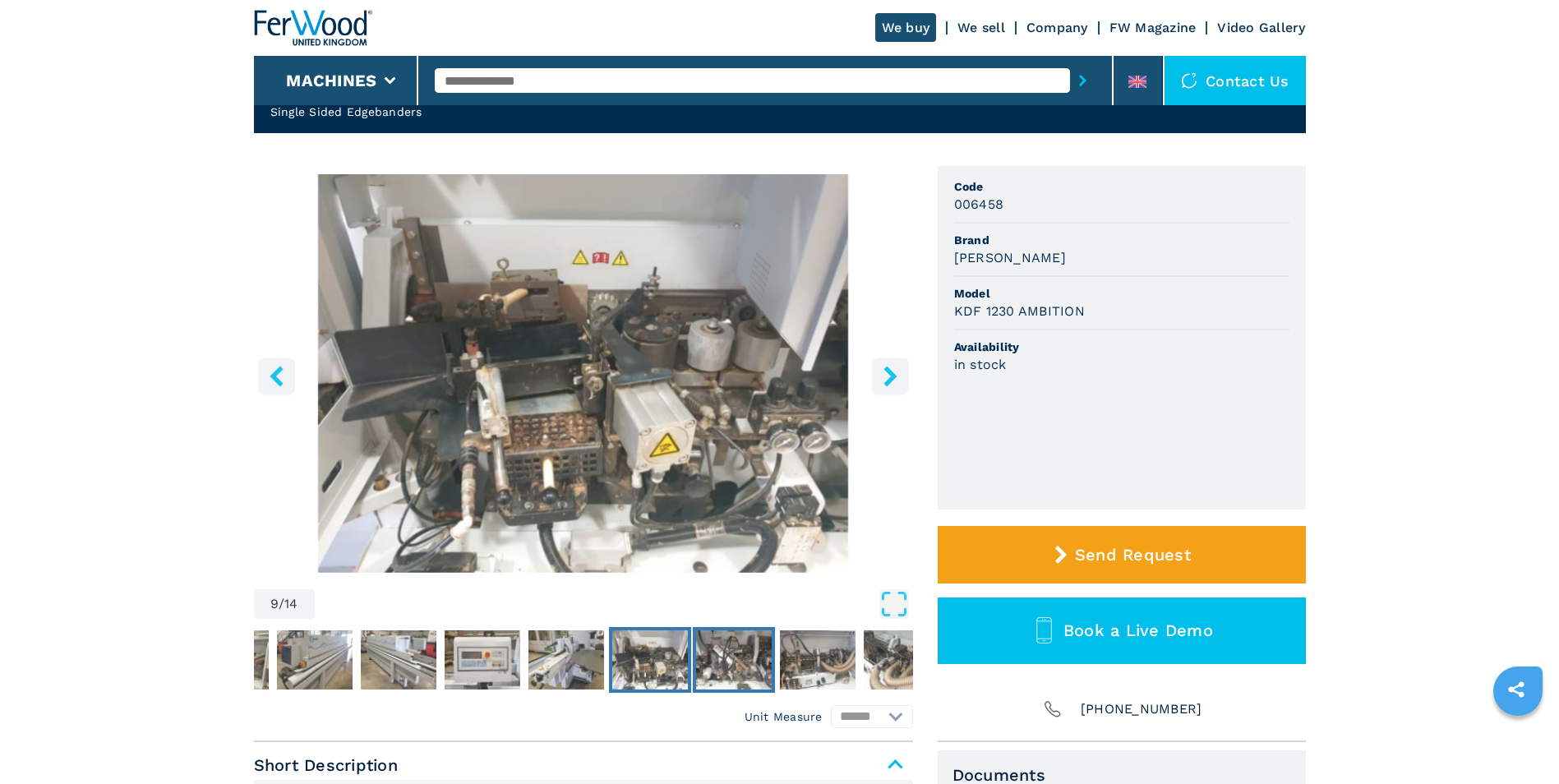
click at [714, 660] on img "Go to Slide 10" at bounding box center [733, 660] width 75 height 59
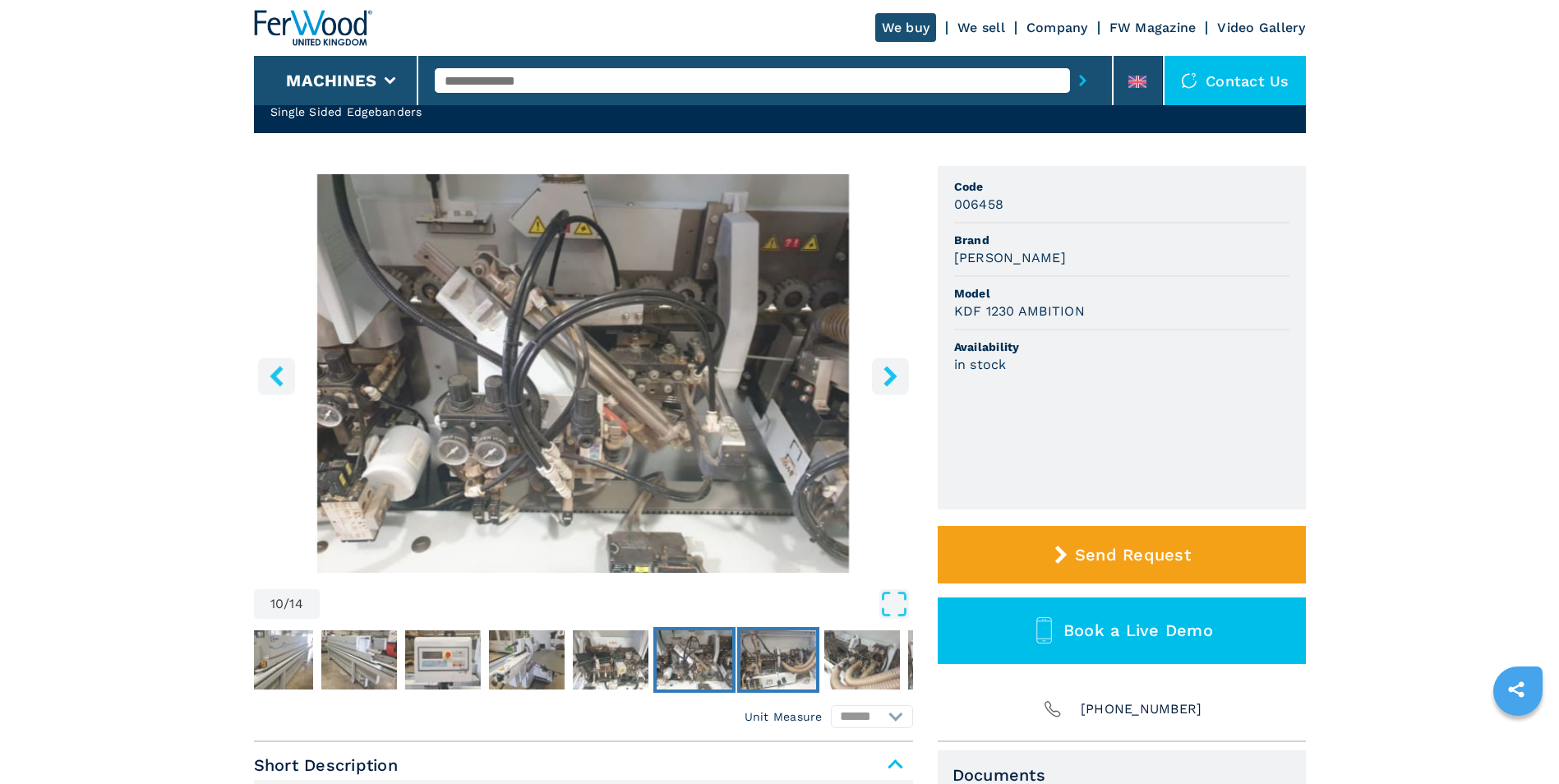
click at [778, 655] on img "Go to Slide 11" at bounding box center [778, 660] width 75 height 59
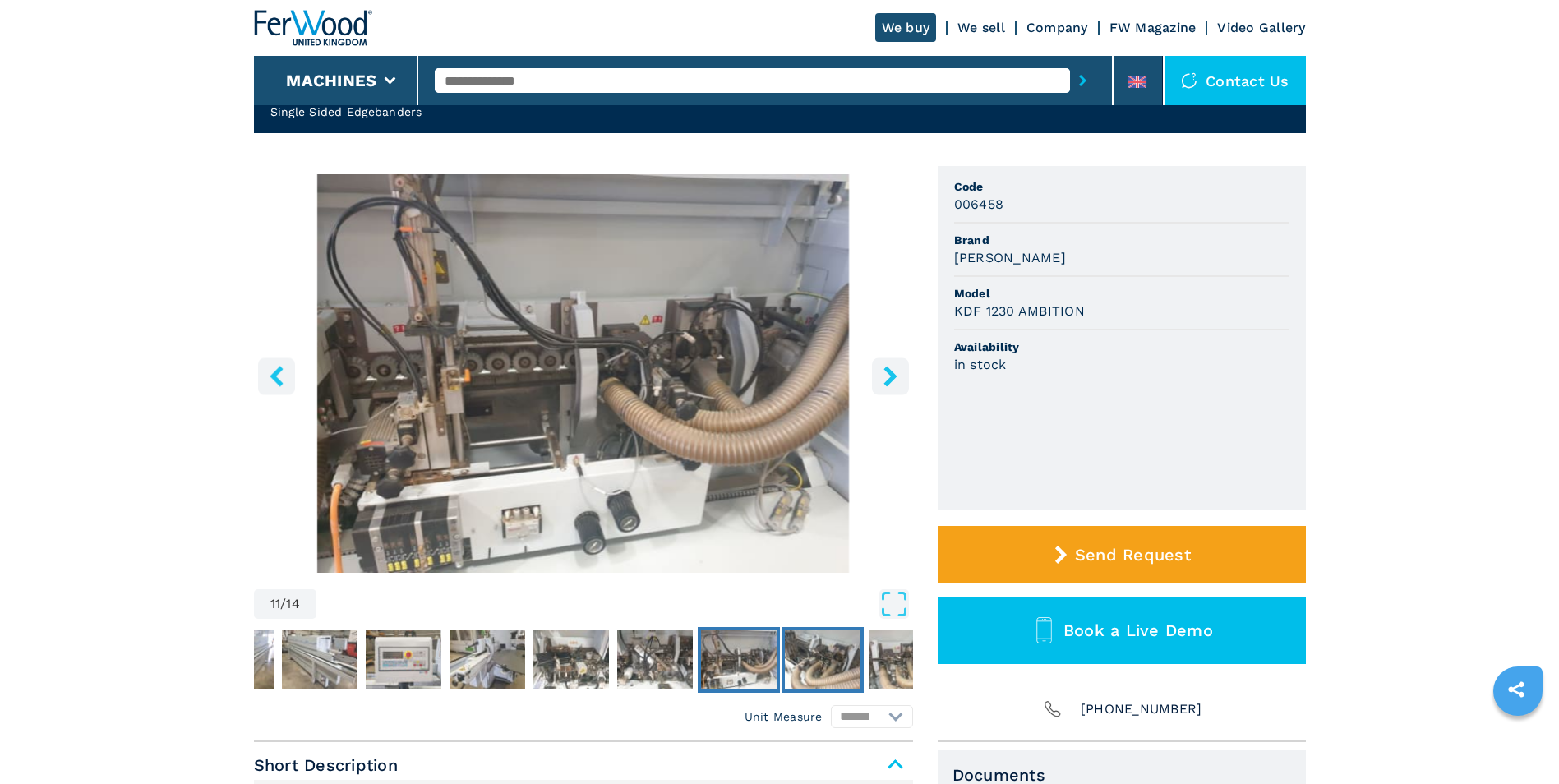
click at [824, 653] on img "Go to Slide 12" at bounding box center [822, 660] width 75 height 59
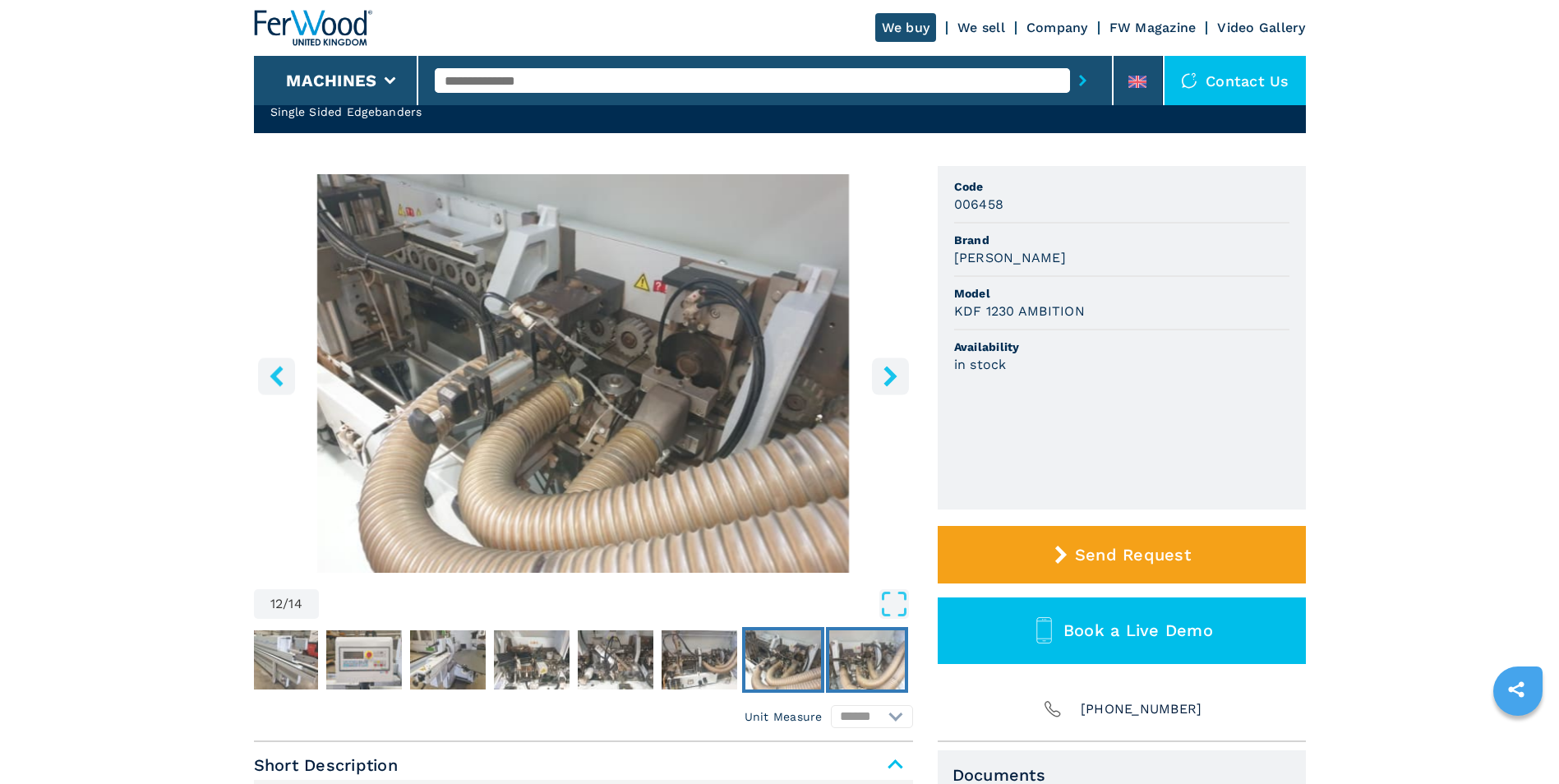
click at [873, 653] on img "Go to Slide 13" at bounding box center [866, 660] width 75 height 59
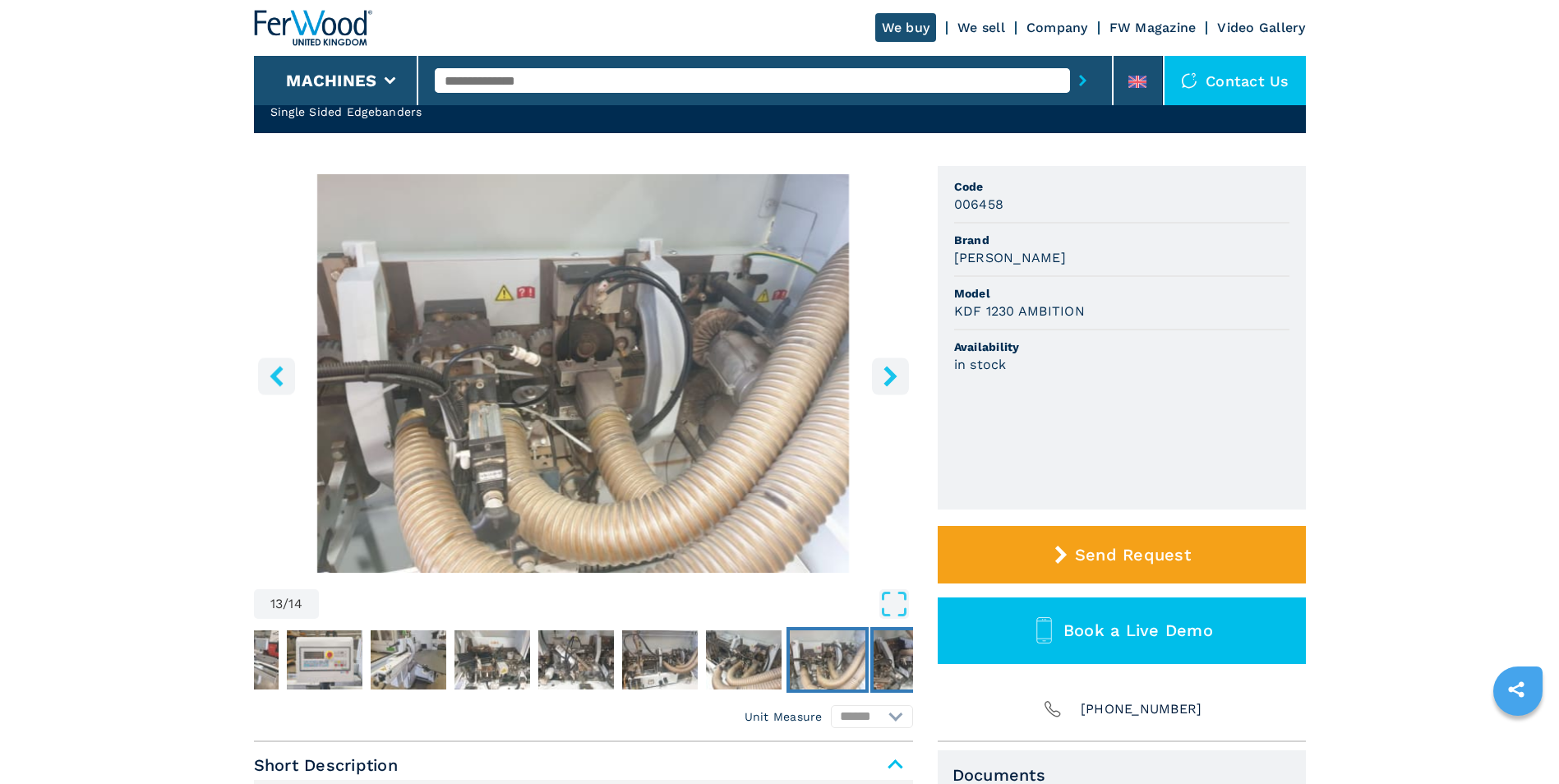
click at [888, 656] on img "Go to Slide 14" at bounding box center [911, 660] width 75 height 59
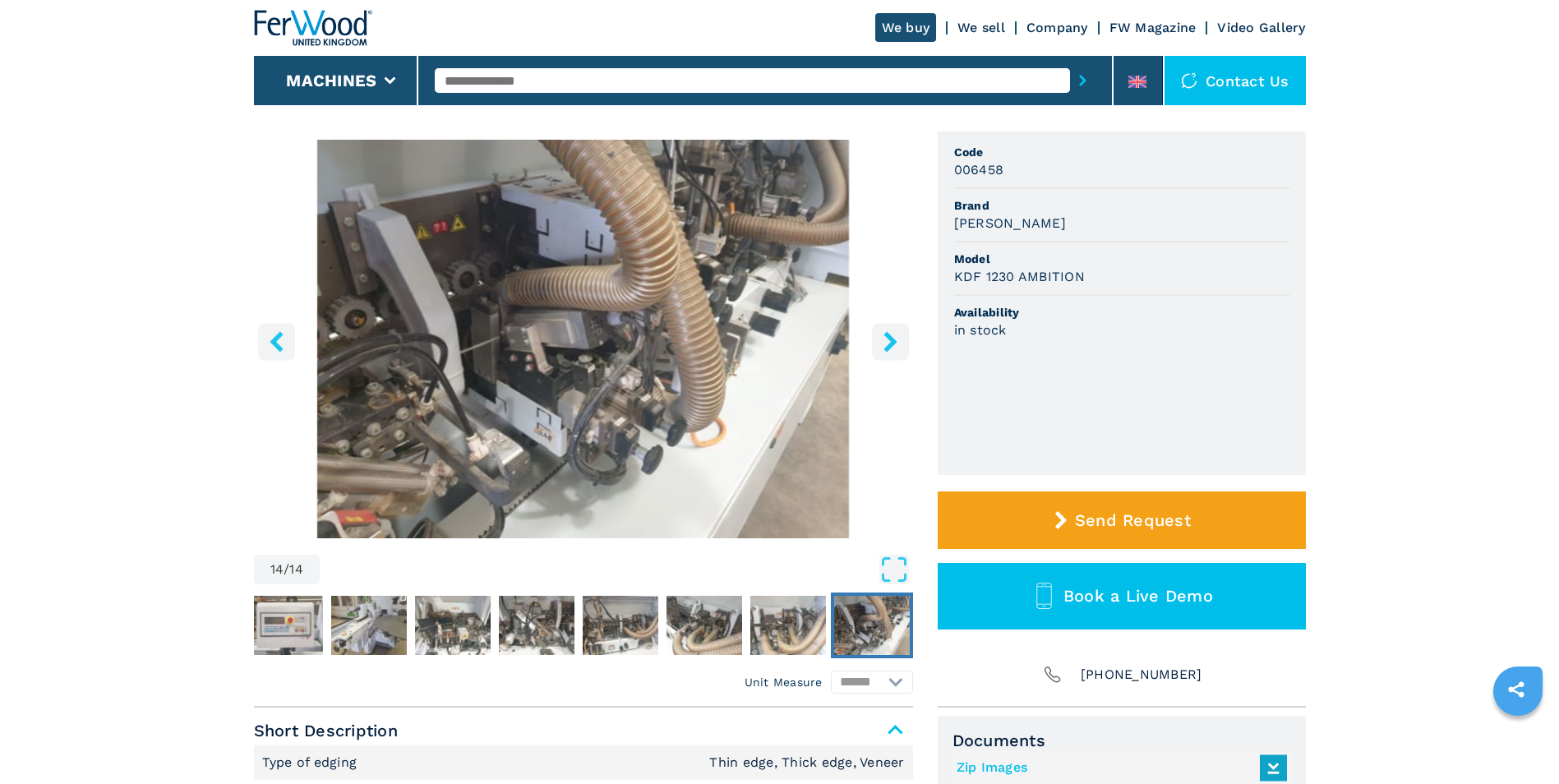
scroll to position [0, 0]
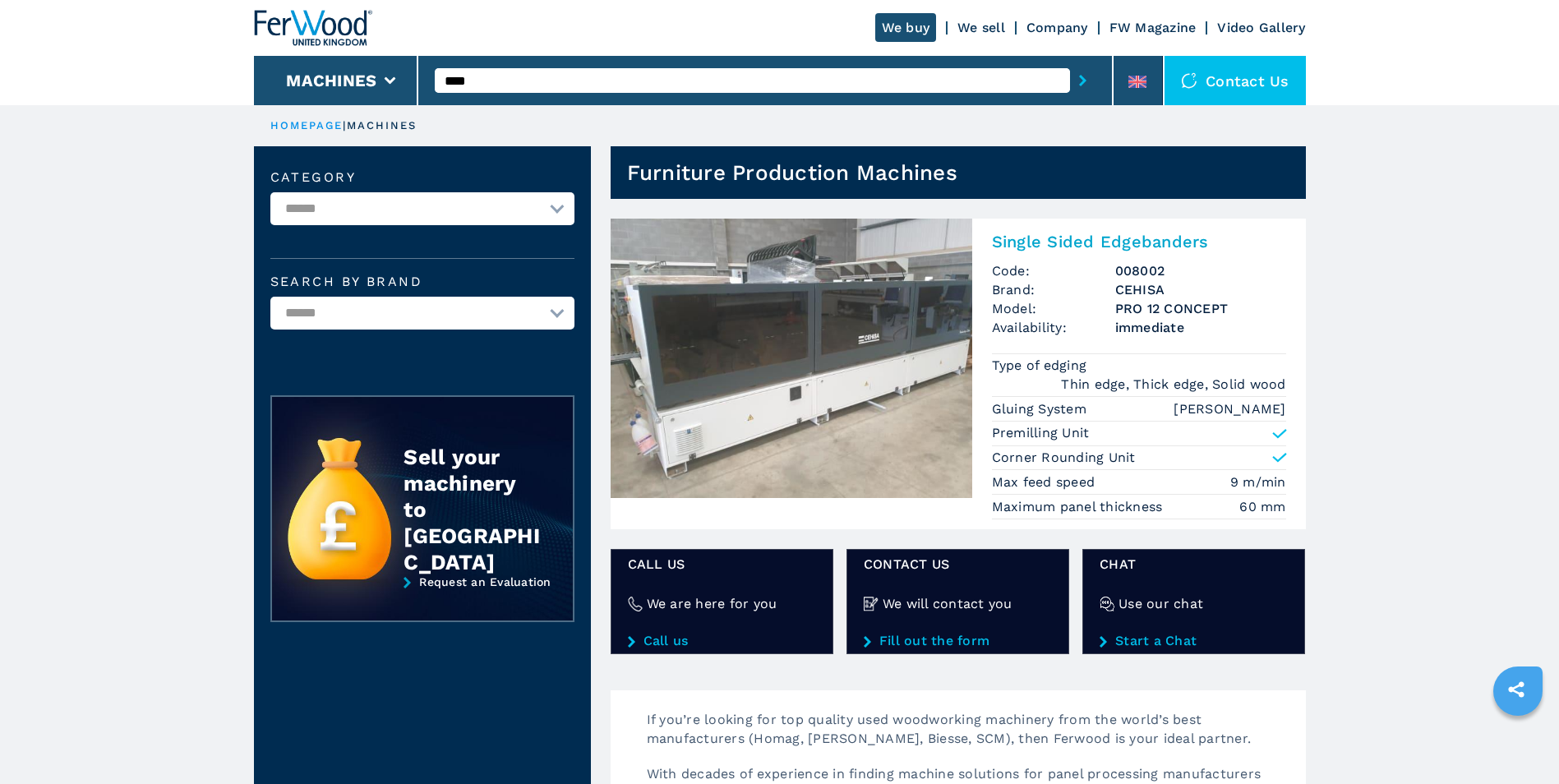
click at [808, 342] on img at bounding box center [791, 359] width 362 height 280
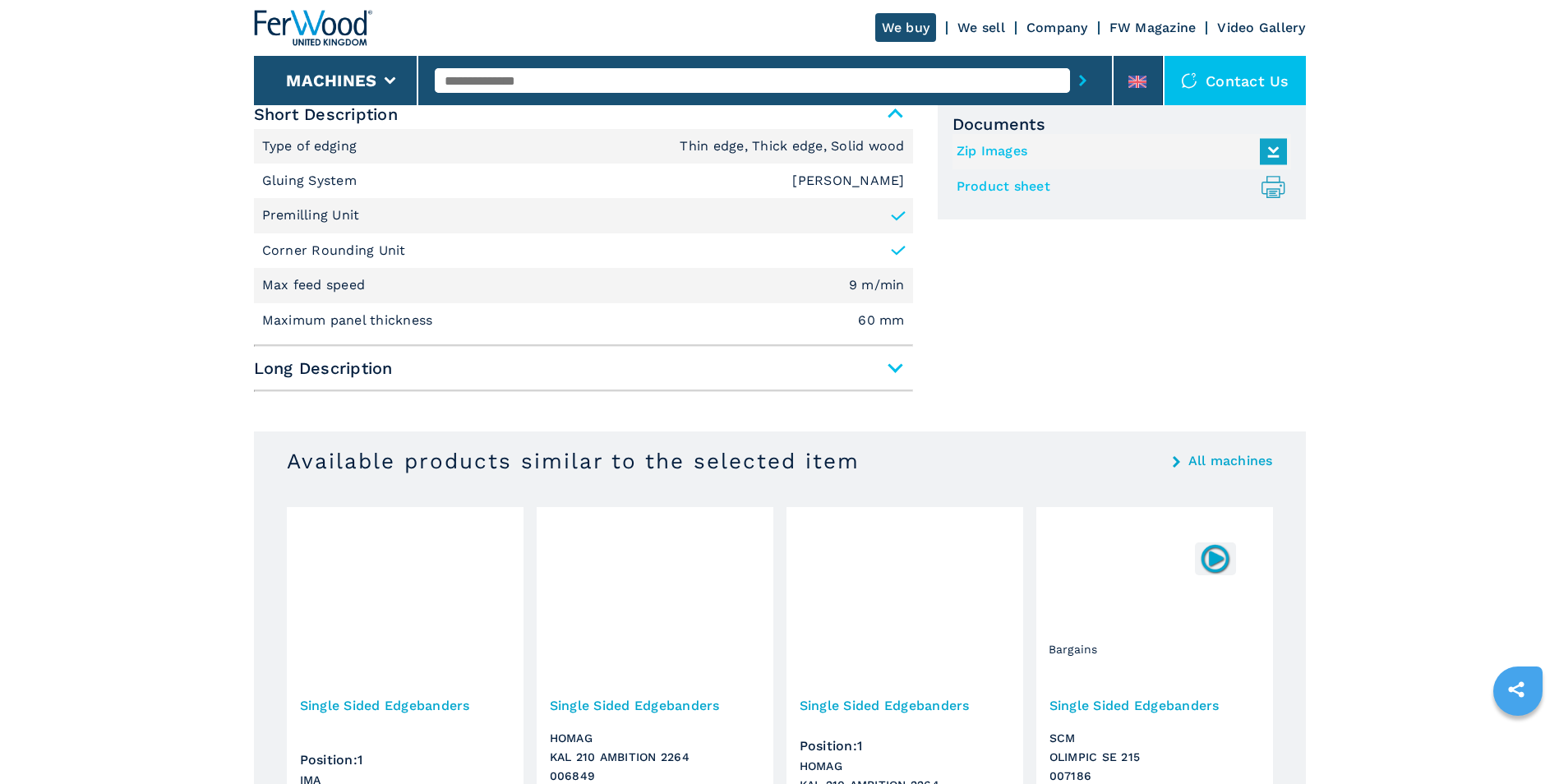
scroll to position [740, 0]
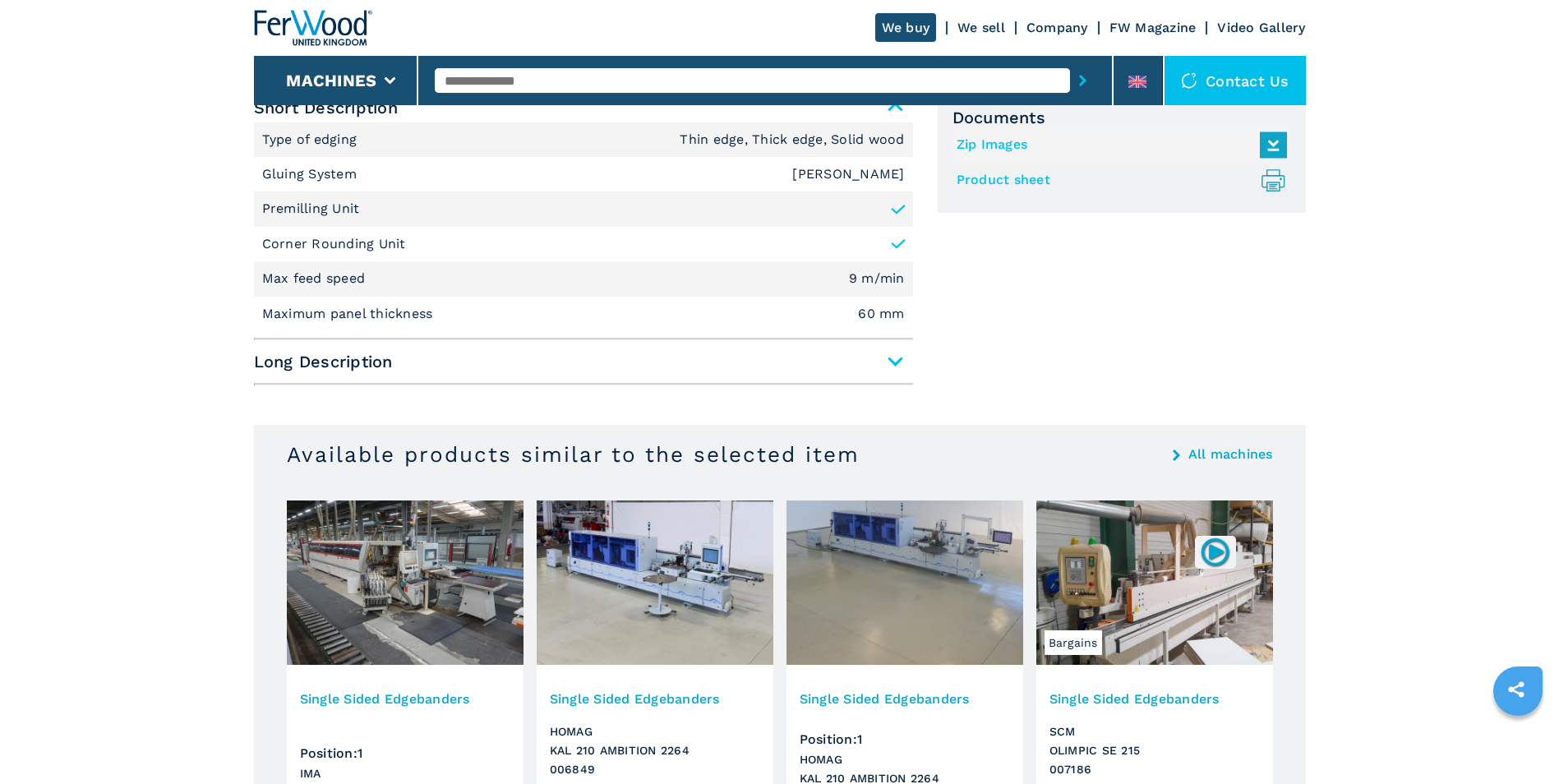
click at [1275, 180] on icon ".prefix__st0{stroke-linecap:round;stroke-linejoin:round}.prefix__st0,.prefix__s…" at bounding box center [1273, 181] width 27 height 27
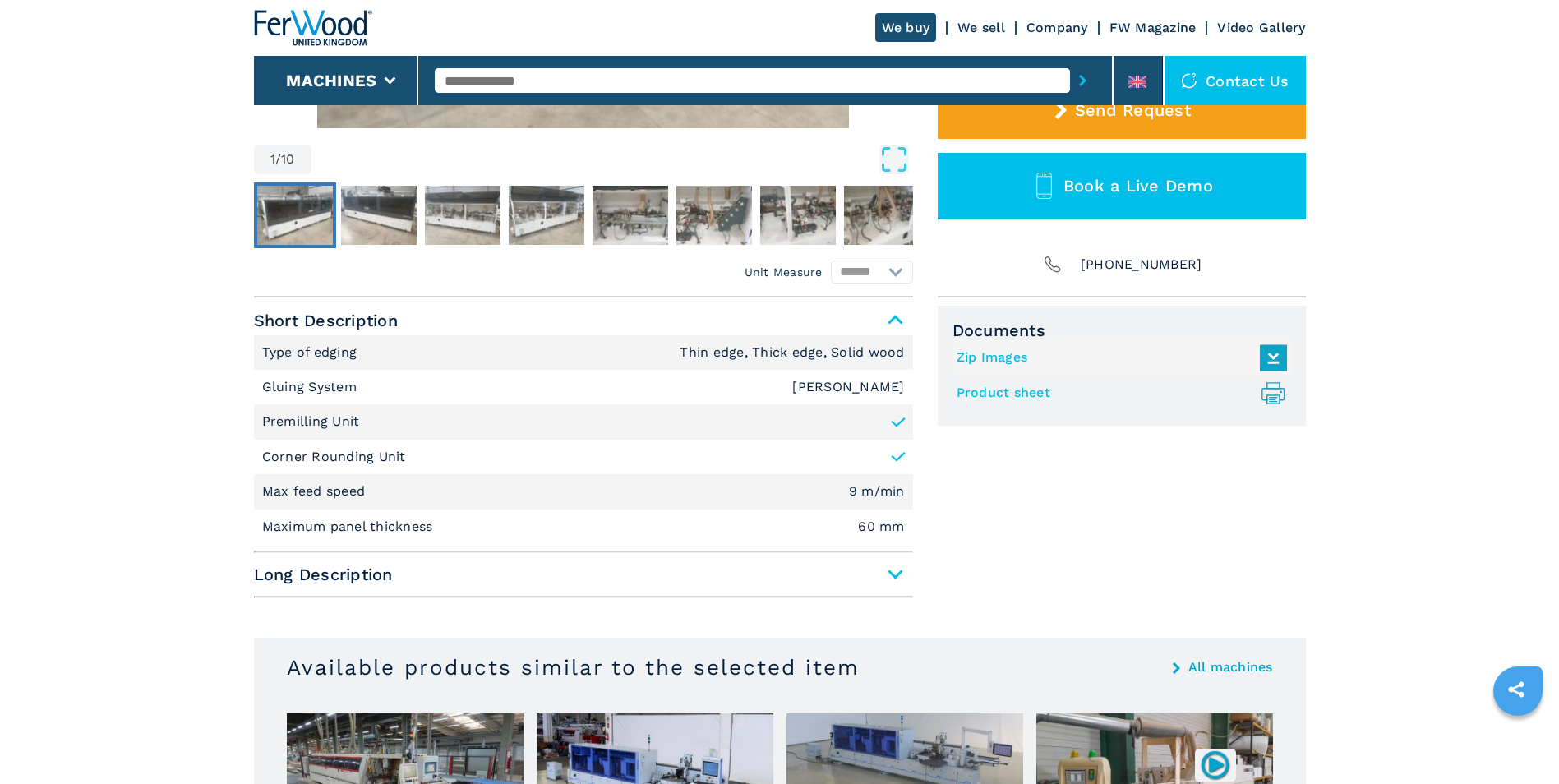
scroll to position [164, 0]
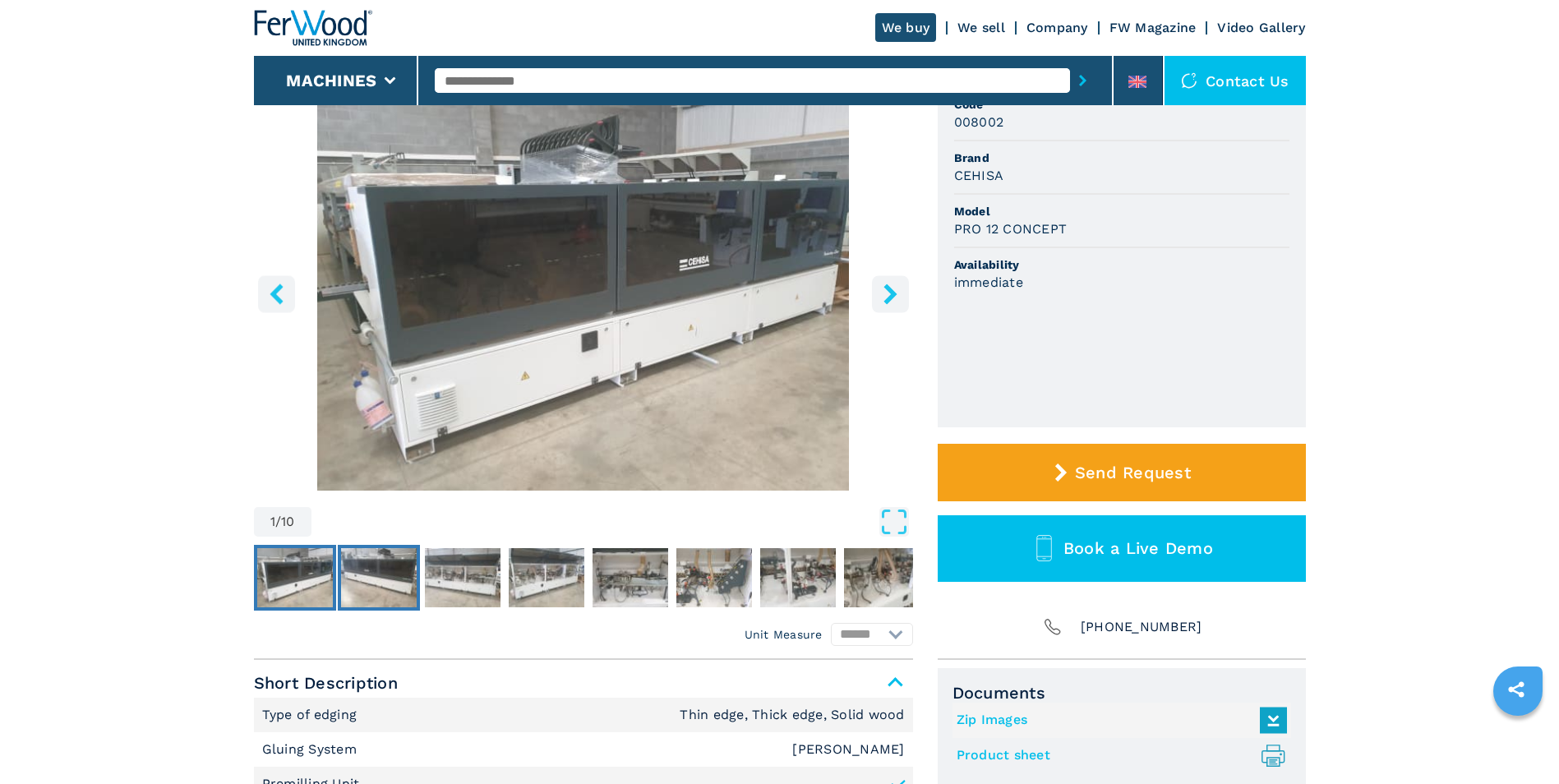
click at [359, 583] on img "Go to Slide 2" at bounding box center [378, 578] width 75 height 59
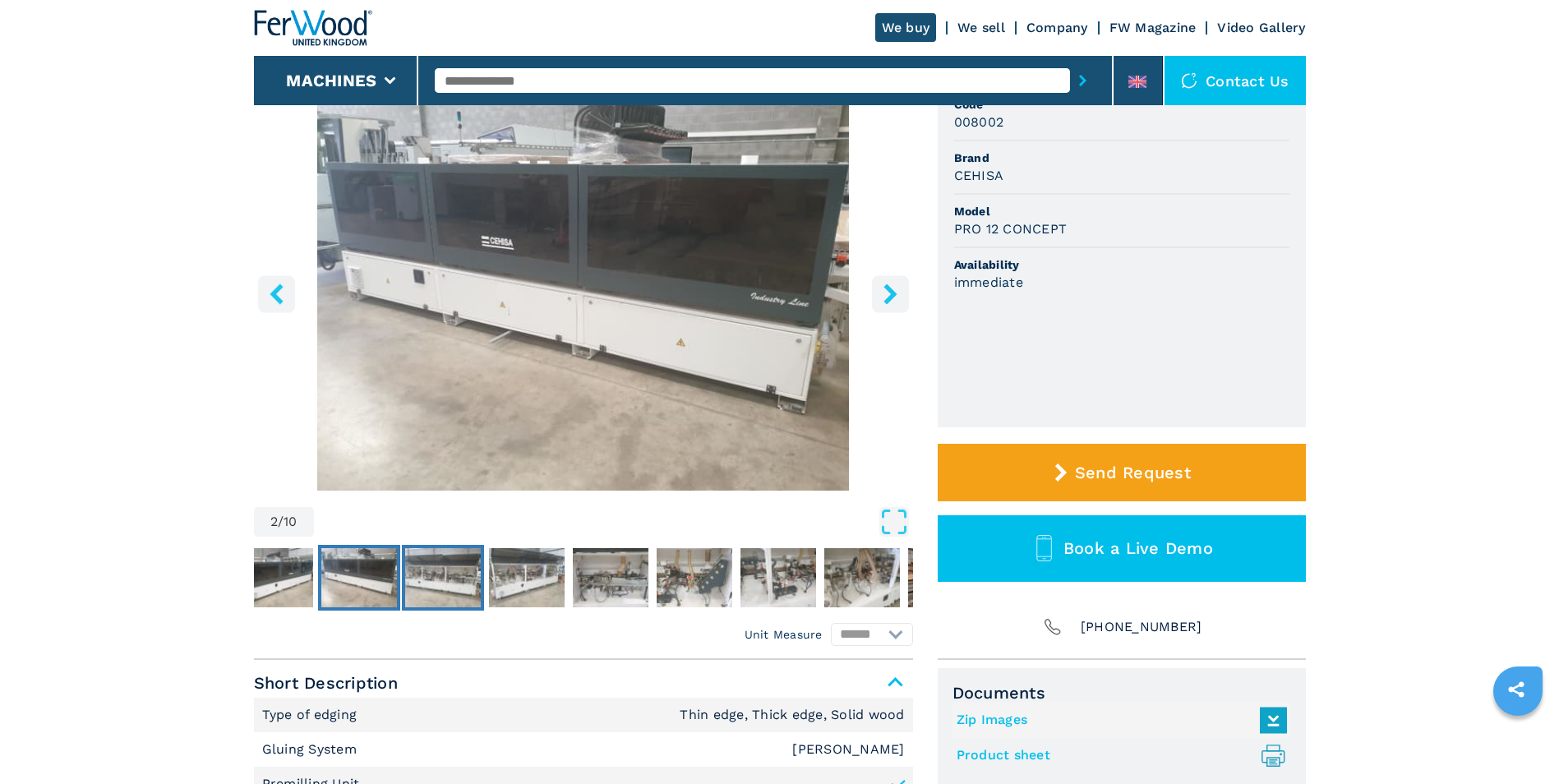
click at [428, 578] on img "Go to Slide 3" at bounding box center [443, 578] width 75 height 59
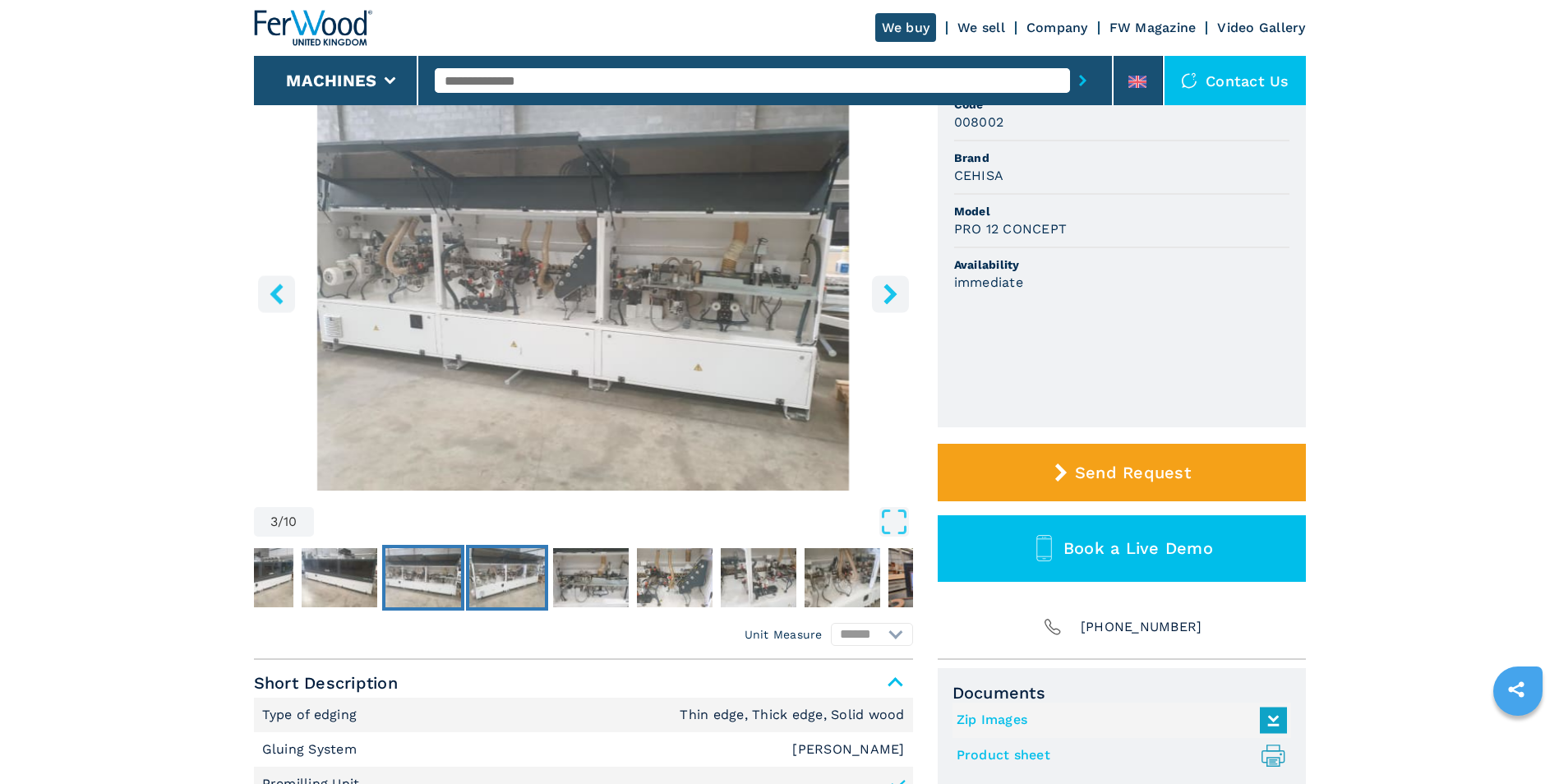
click at [515, 581] on img "Go to Slide 4" at bounding box center [507, 578] width 75 height 59
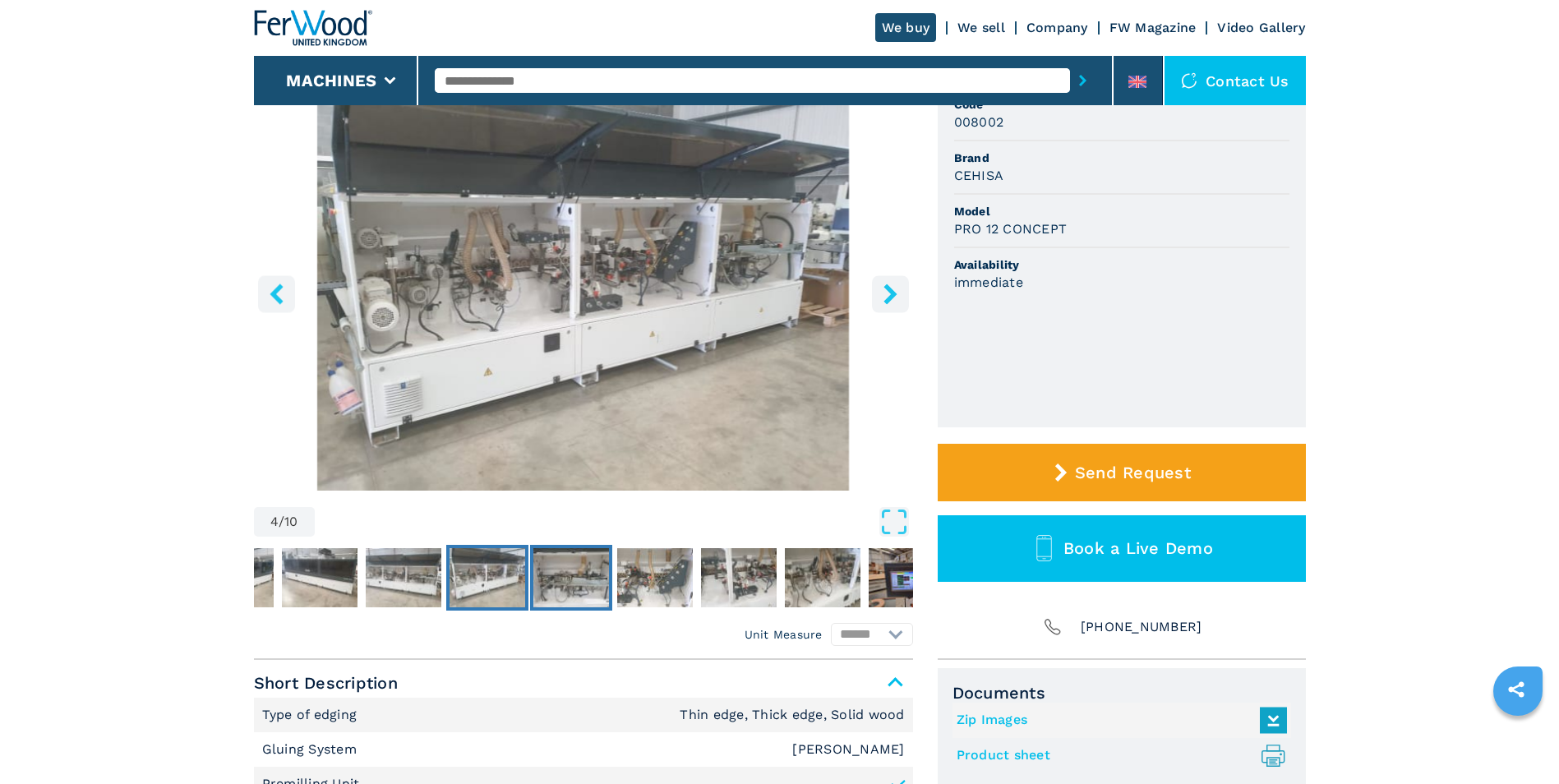
click at [562, 581] on img "Go to Slide 5" at bounding box center [571, 578] width 75 height 59
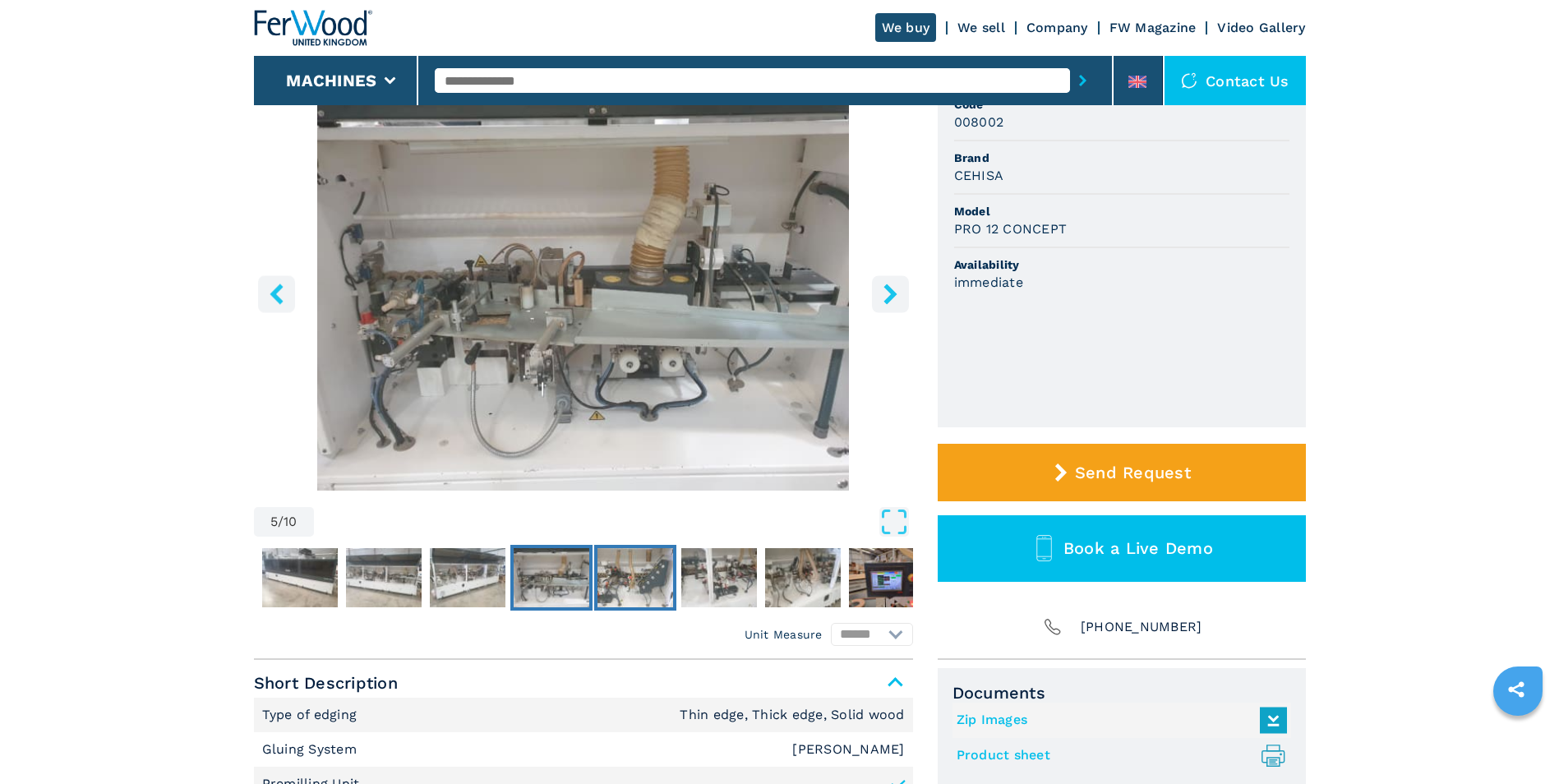
click at [612, 581] on img "Go to Slide 6" at bounding box center [635, 578] width 75 height 59
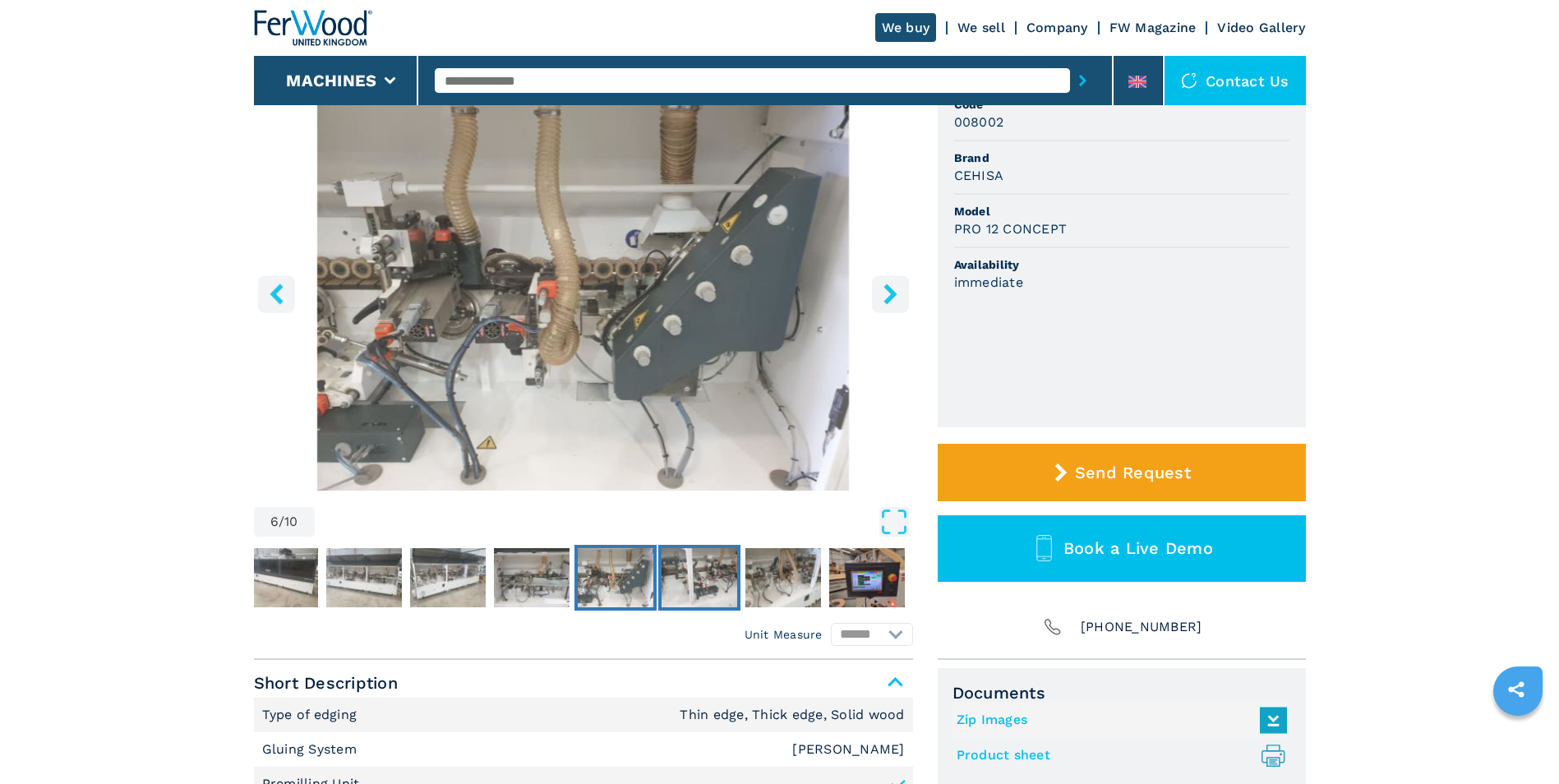
click at [675, 584] on img "Go to Slide 7" at bounding box center [699, 578] width 75 height 59
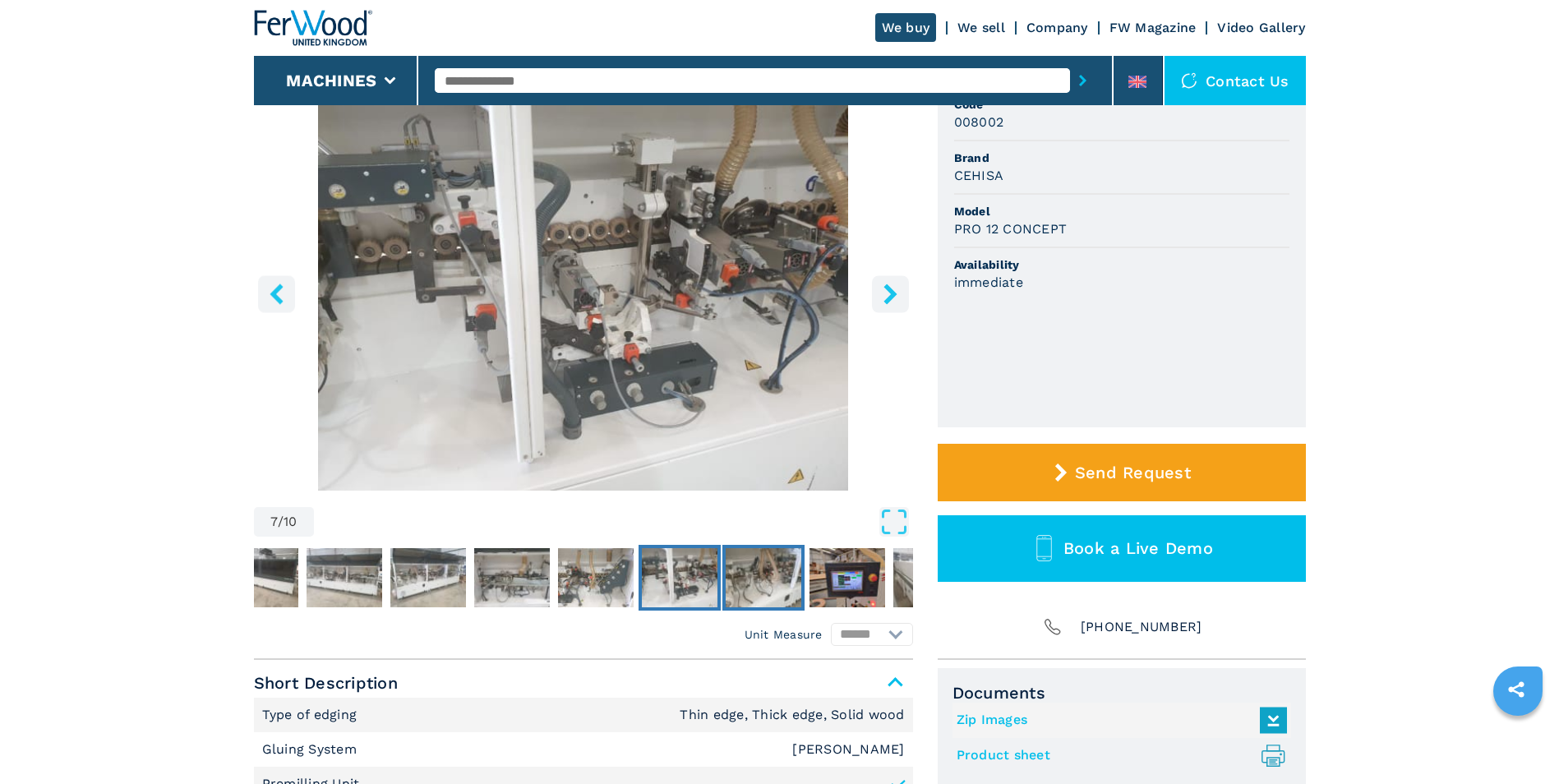
click at [751, 587] on img "Go to Slide 8" at bounding box center [763, 578] width 75 height 59
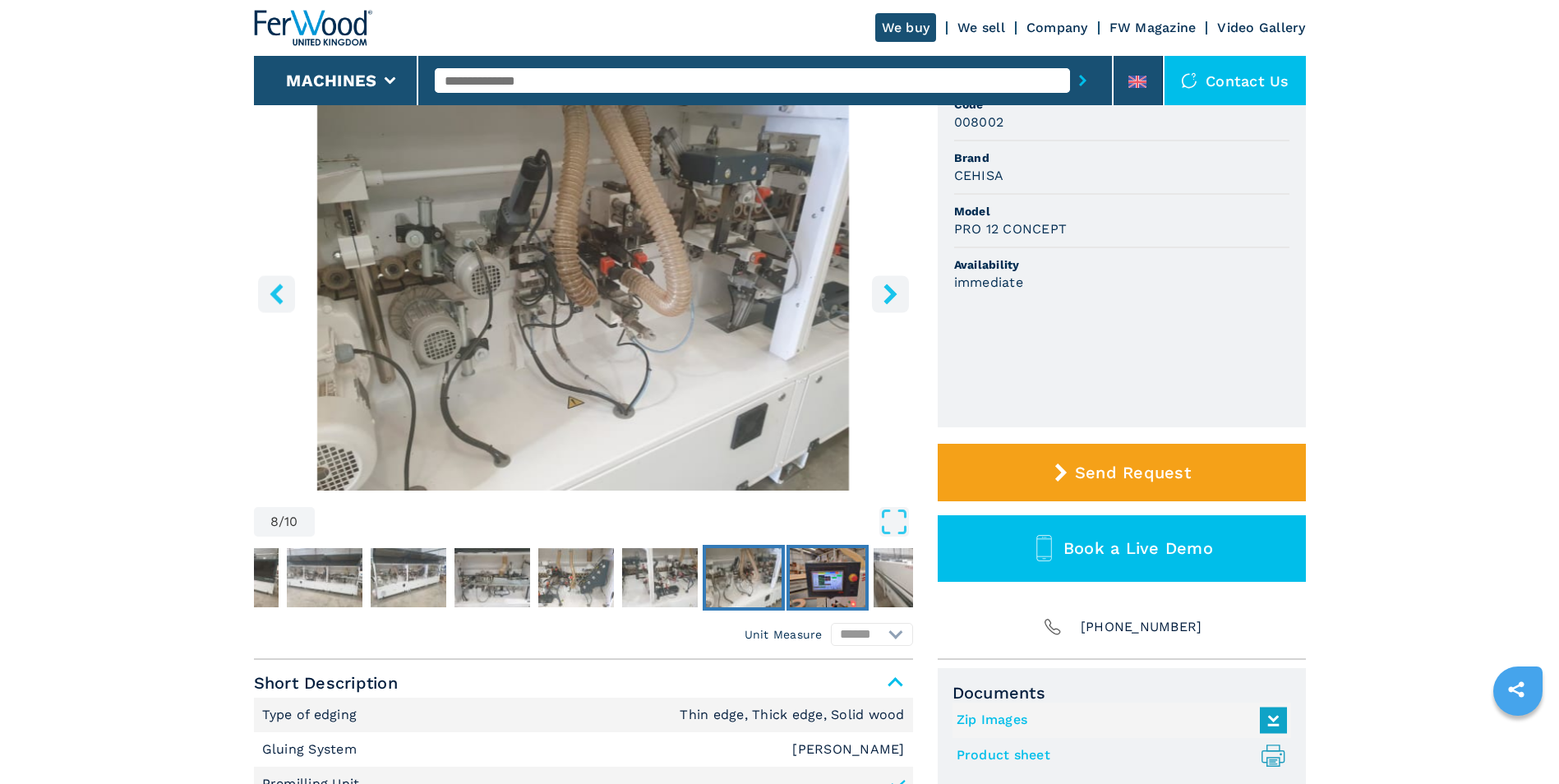
click at [809, 579] on img "Go to Slide 9" at bounding box center [827, 578] width 75 height 59
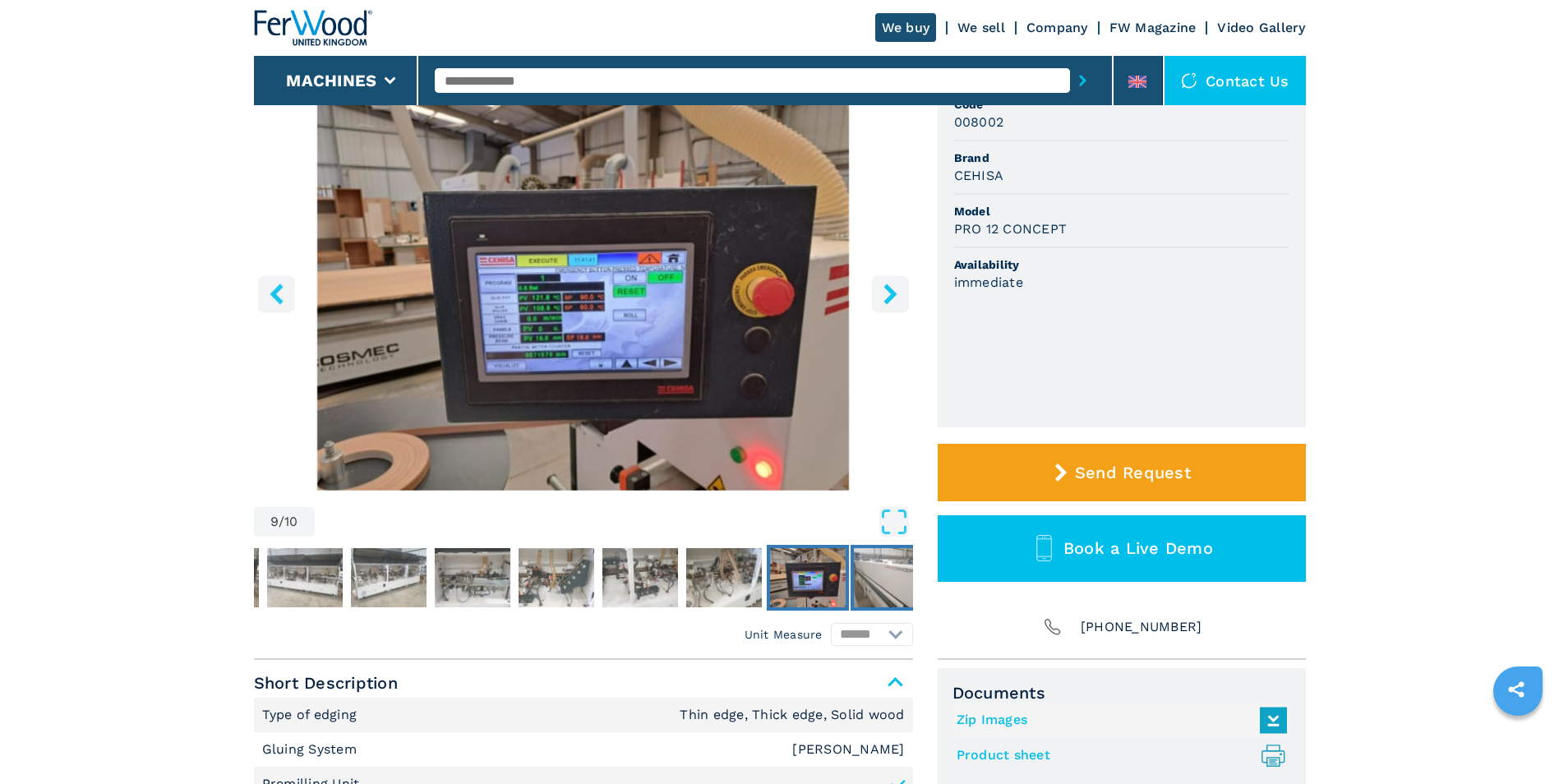
click at [894, 586] on img "Go to Slide 10" at bounding box center [891, 578] width 75 height 59
